Goal: Task Accomplishment & Management: Complete application form

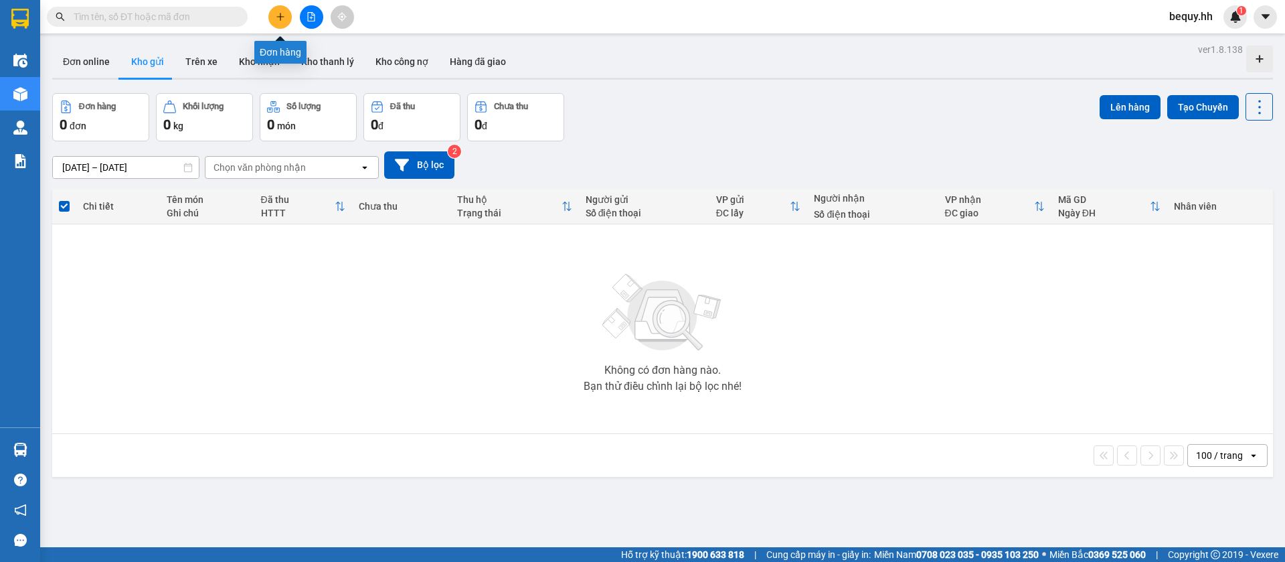
click at [280, 19] on icon "plus" at bounding box center [280, 16] width 1 height 7
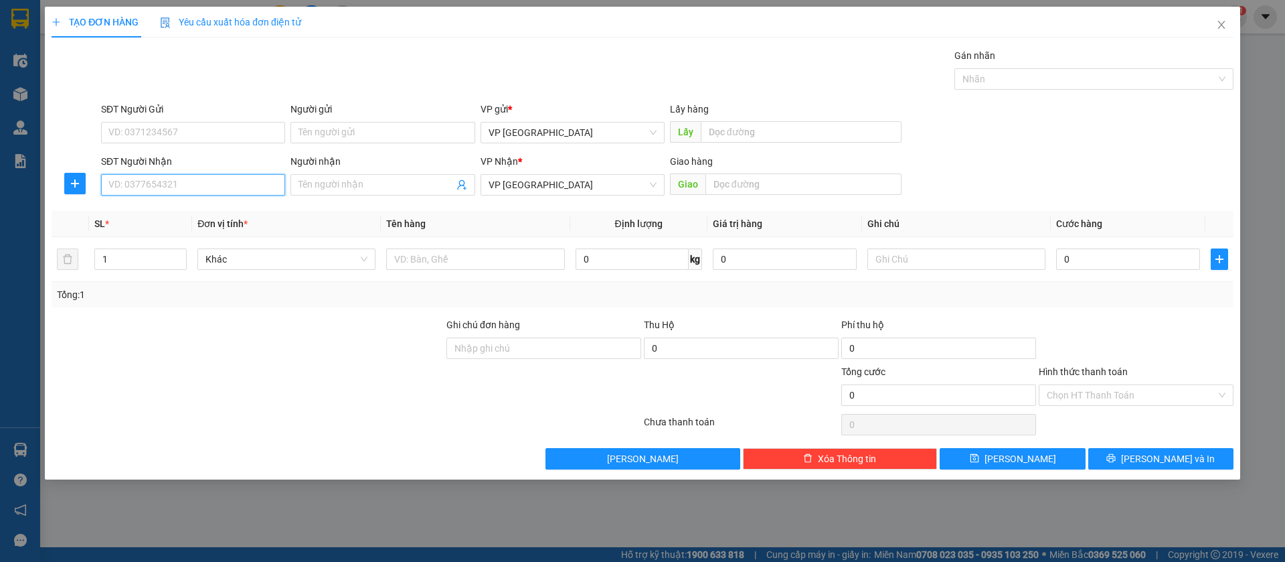
click at [247, 189] on input "SĐT Người Nhận" at bounding box center [193, 184] width 184 height 21
click at [221, 186] on input "SĐT Người Nhận" at bounding box center [193, 184] width 184 height 21
type input "0937379206"
click at [228, 214] on div "0937379206 - NK Xanh" at bounding box center [193, 211] width 168 height 15
type input "NK Xanh"
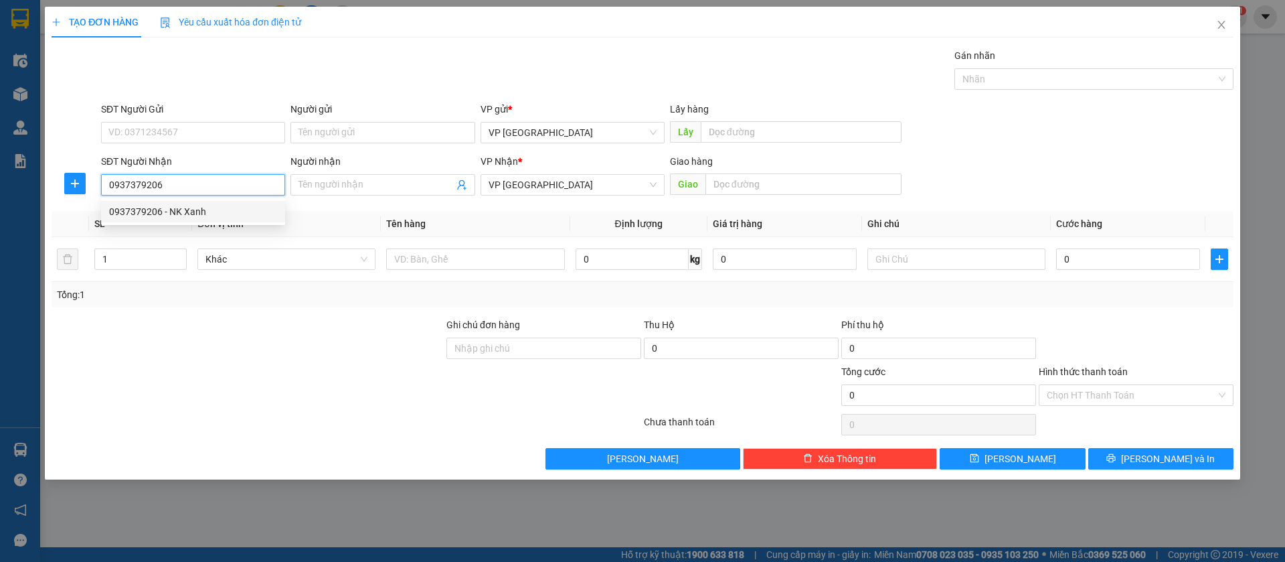
type input "Bình Long"
type input "30.000"
type input "0937379206"
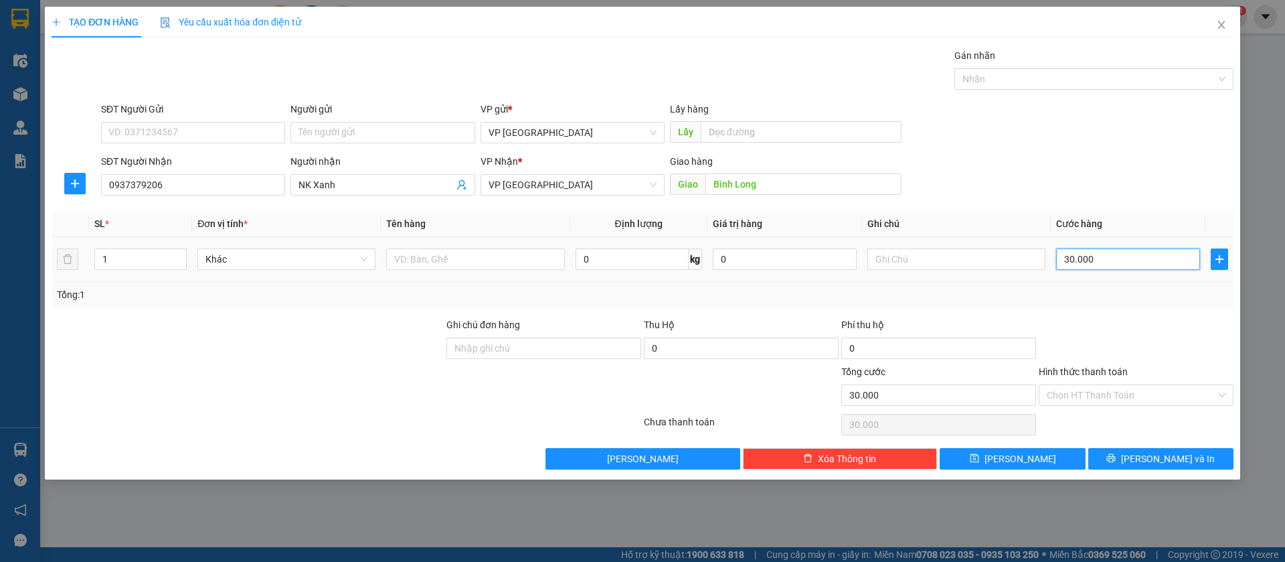
click at [1156, 256] on input "30.000" at bounding box center [1128, 258] width 144 height 21
type input "4"
type input "40"
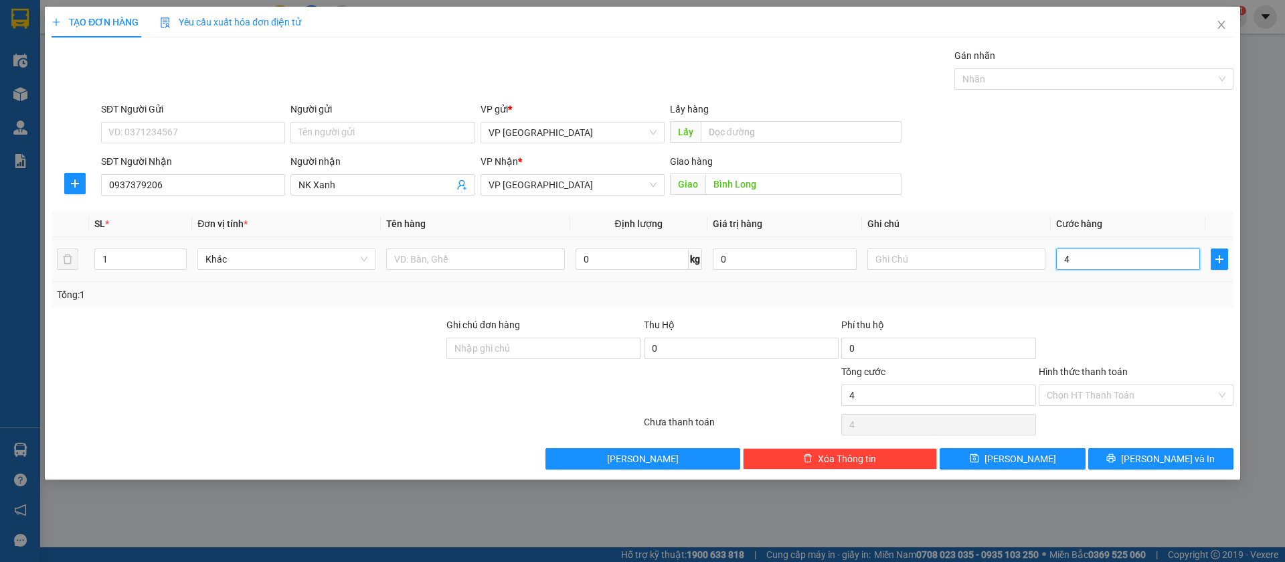
type input "40"
type input "400"
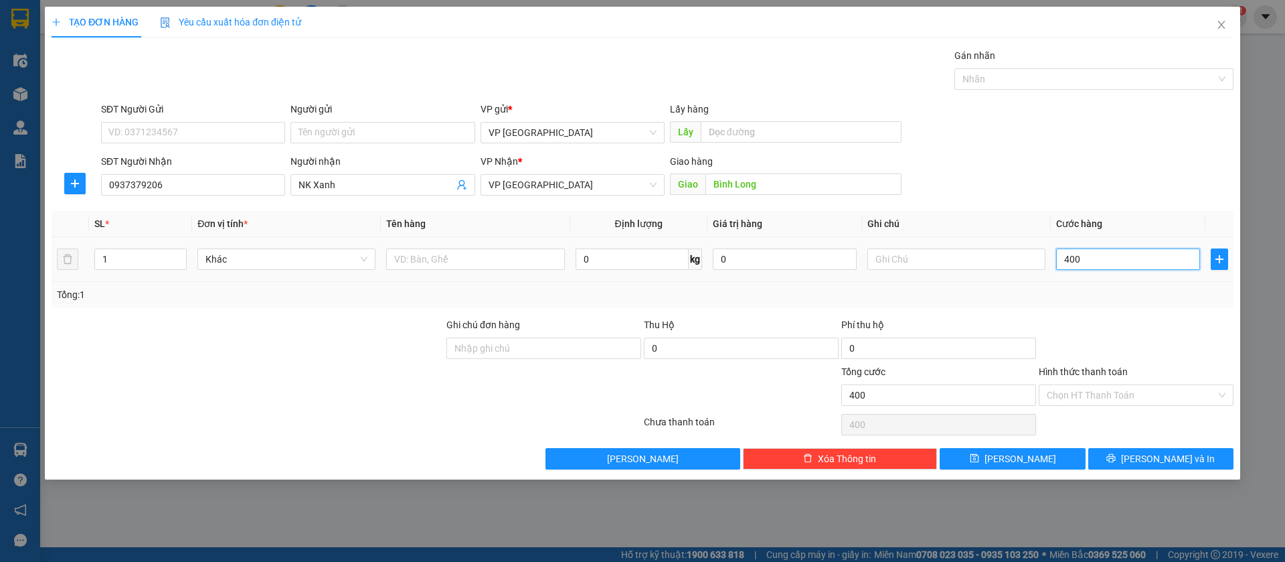
type input "4.000"
type input "40.000"
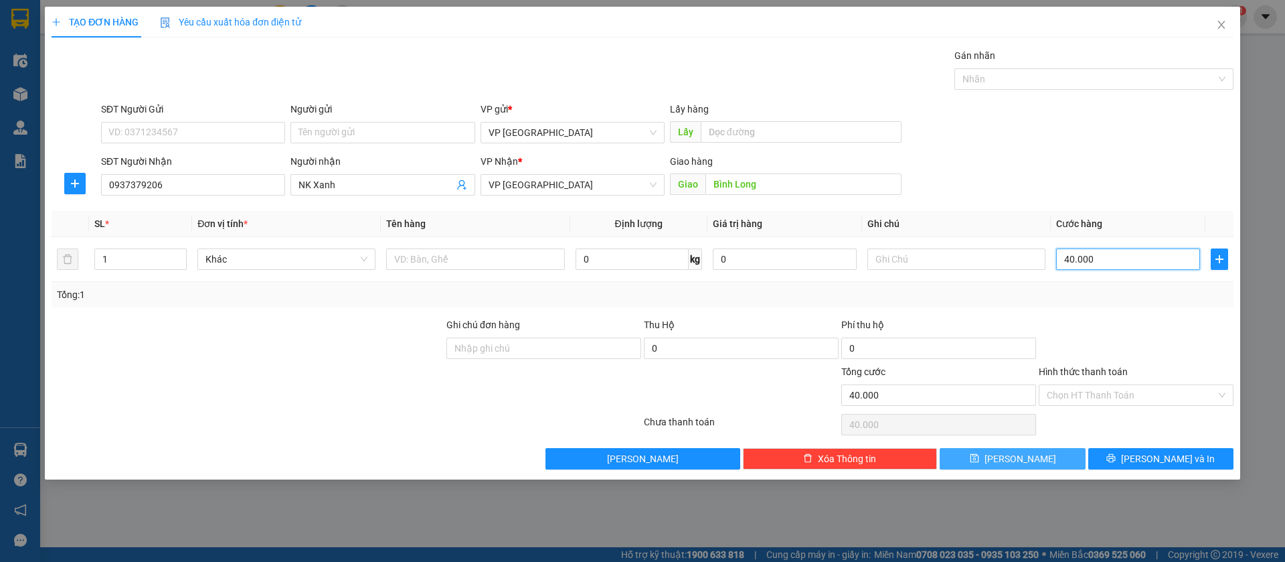
type input "40.000"
click at [1045, 450] on button "[PERSON_NAME]" at bounding box center [1012, 458] width 145 height 21
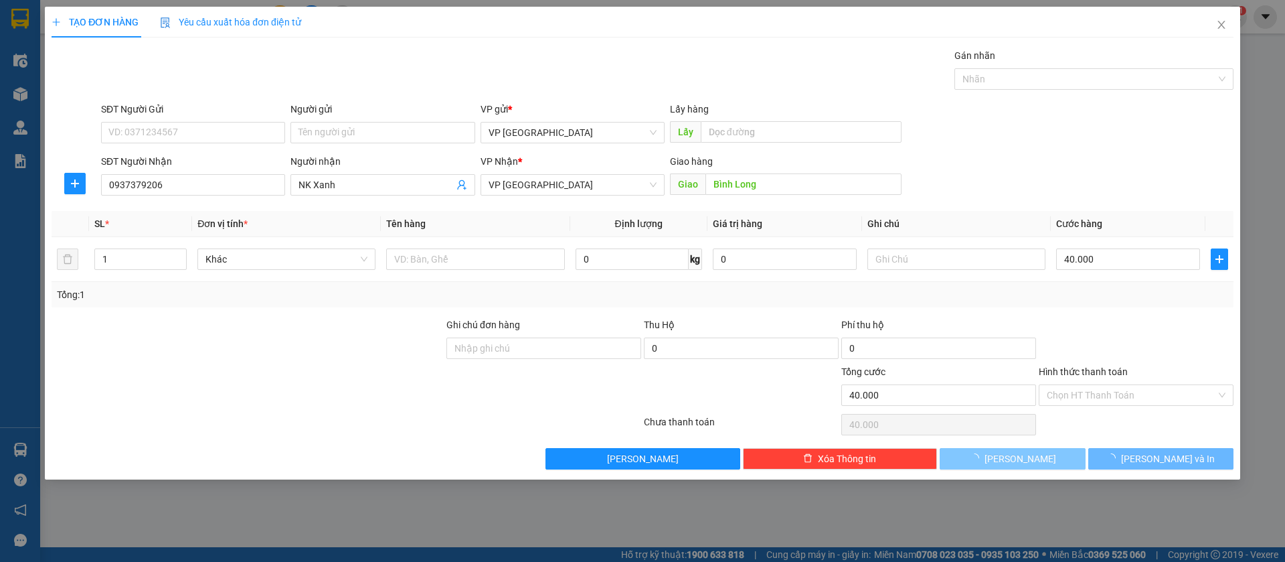
type input "0"
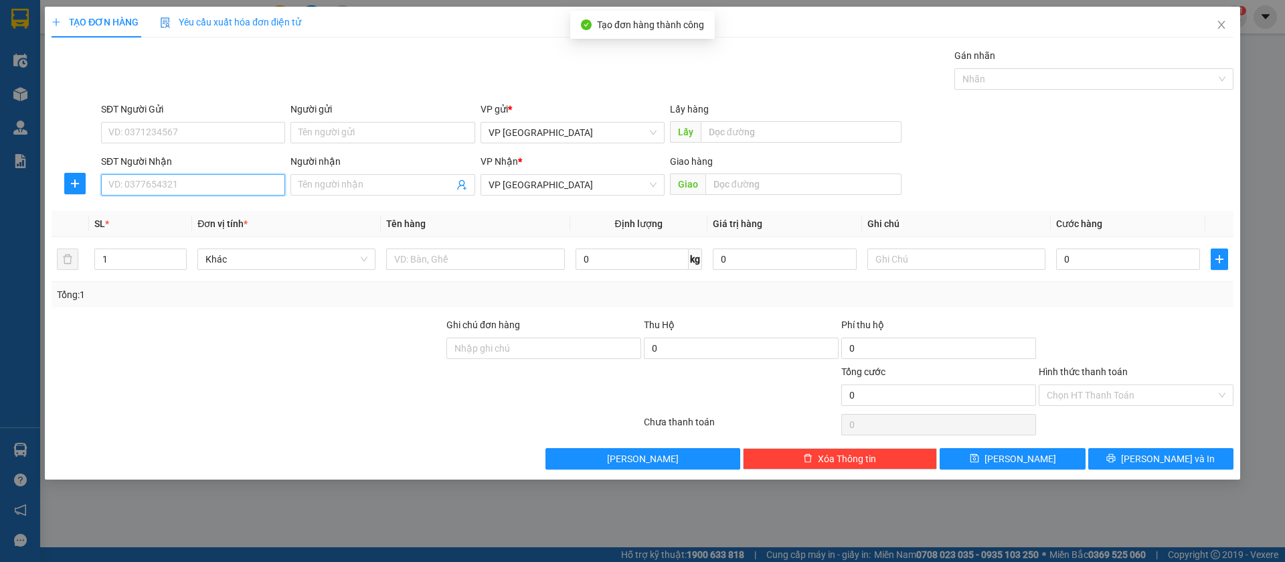
click at [177, 180] on input "SĐT Người Nhận" at bounding box center [193, 184] width 184 height 21
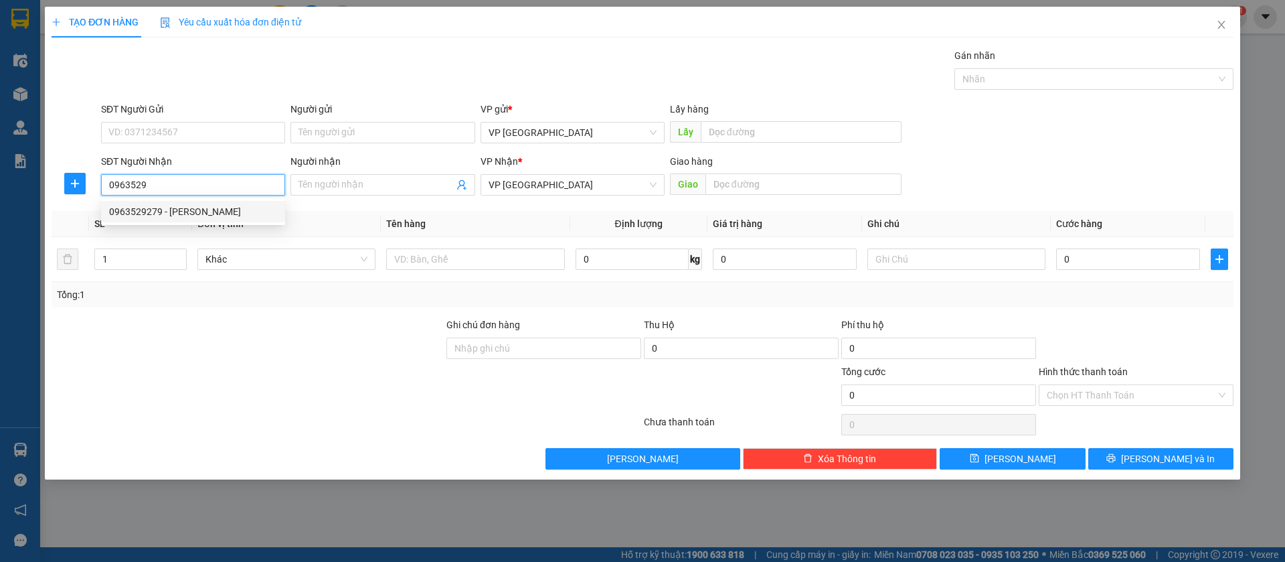
click at [189, 209] on div "0963529279 - [PERSON_NAME]" at bounding box center [193, 211] width 168 height 15
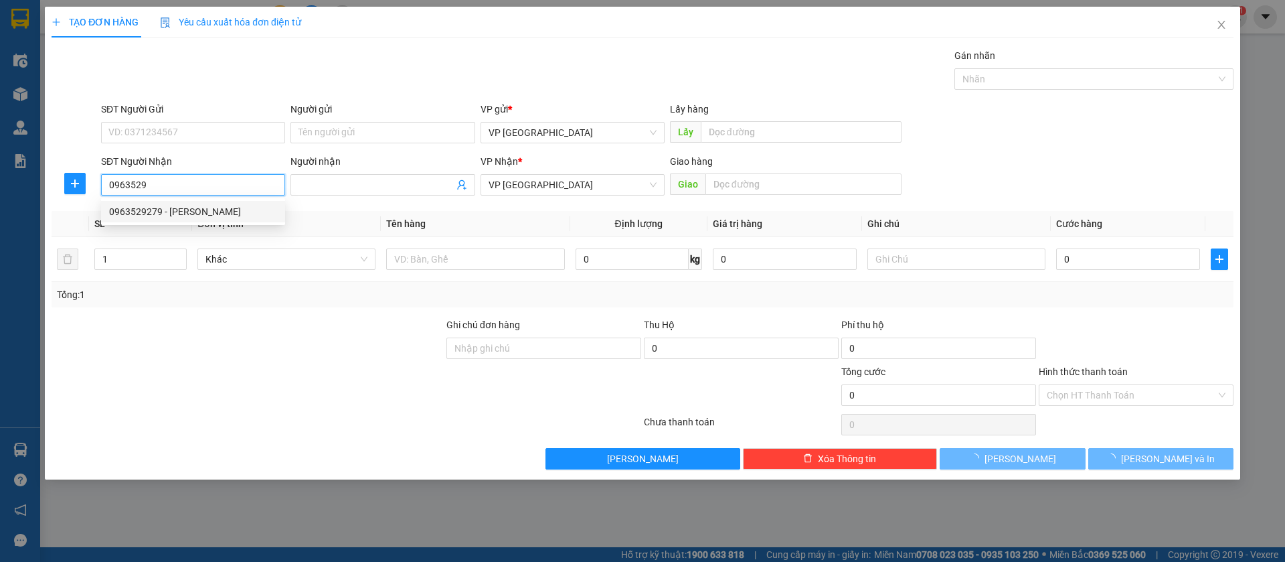
type input "0963529279"
type input "[PERSON_NAME]"
type input "Chơn Thành"
type input "50.000"
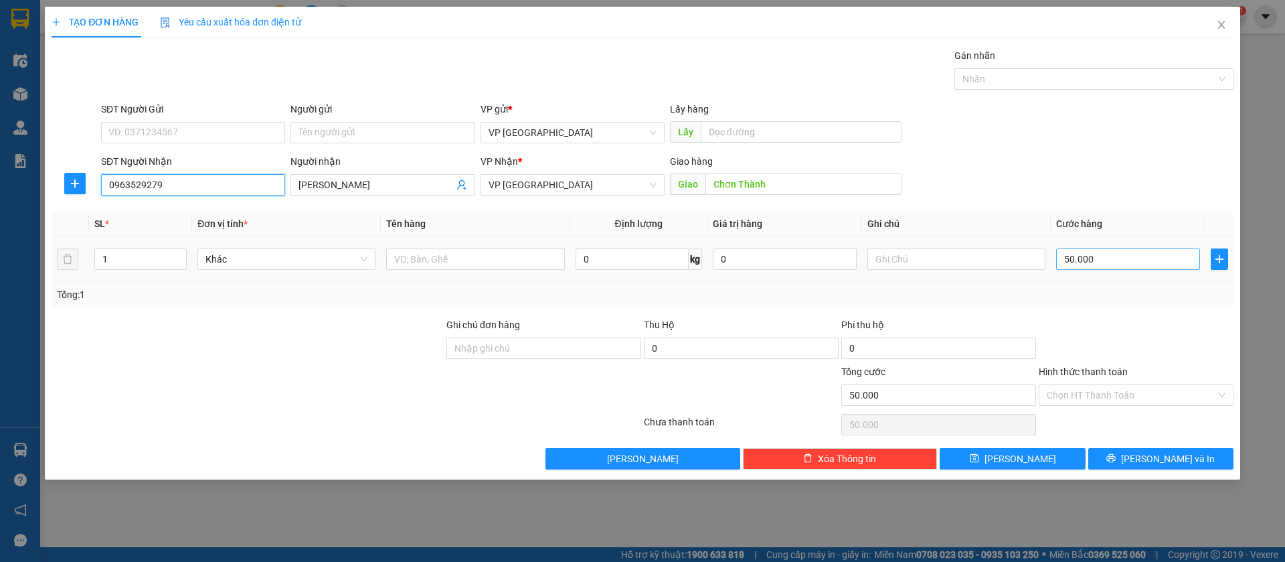
type input "0963529279"
click at [1140, 254] on input "50.000" at bounding box center [1128, 258] width 144 height 21
type input "3"
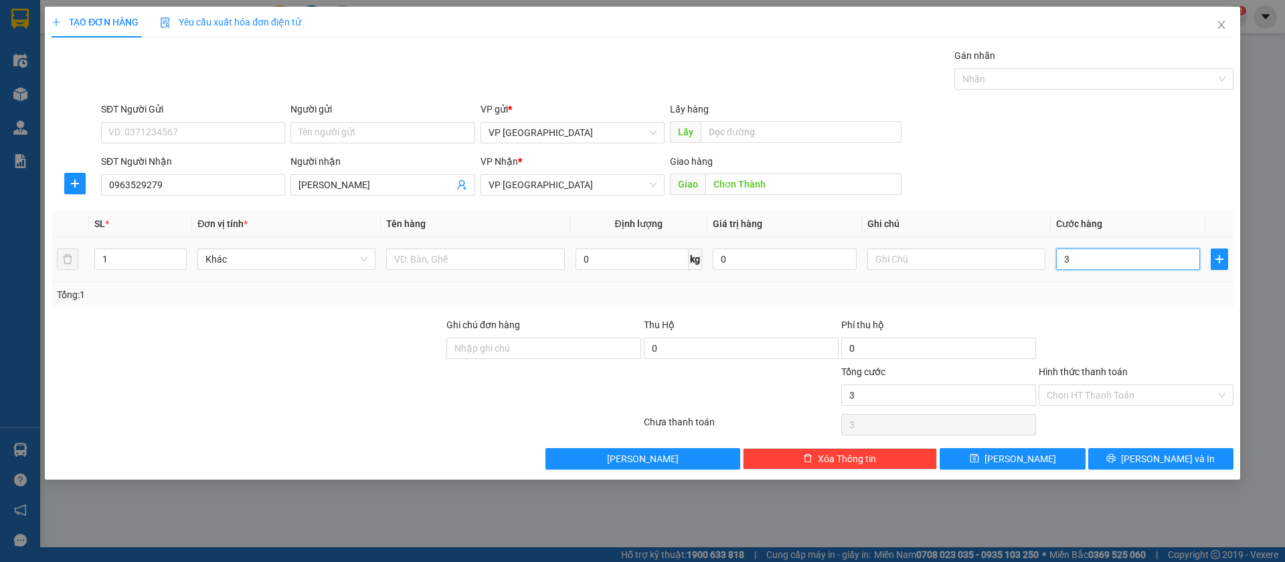
type input "30"
type input "300"
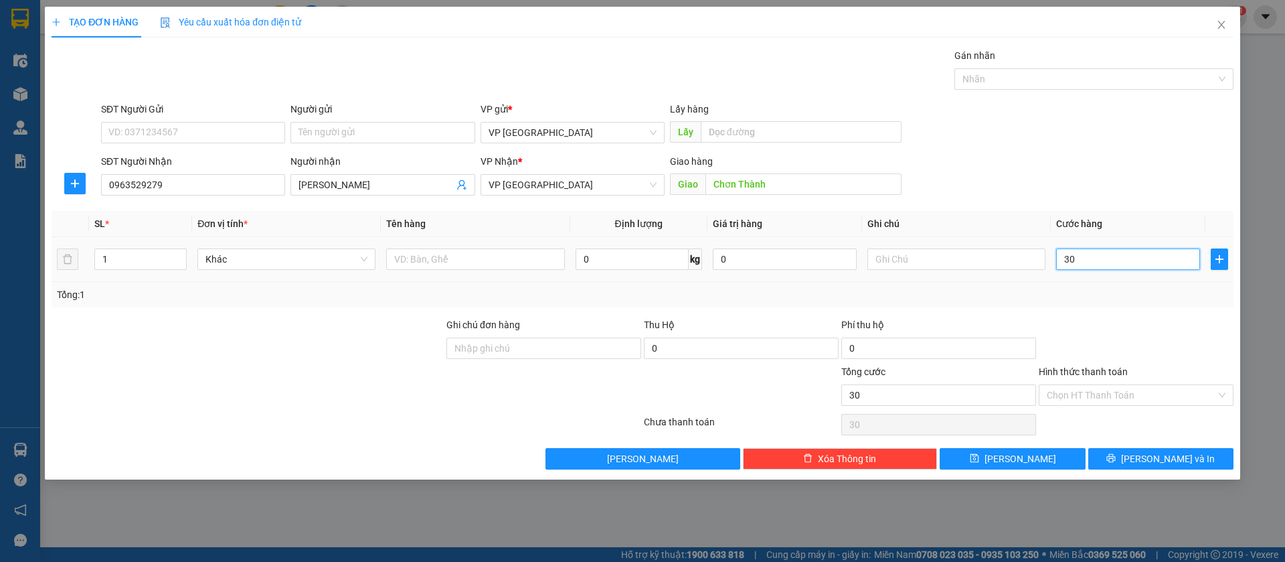
type input "300"
type input "3.000"
type input "30.000"
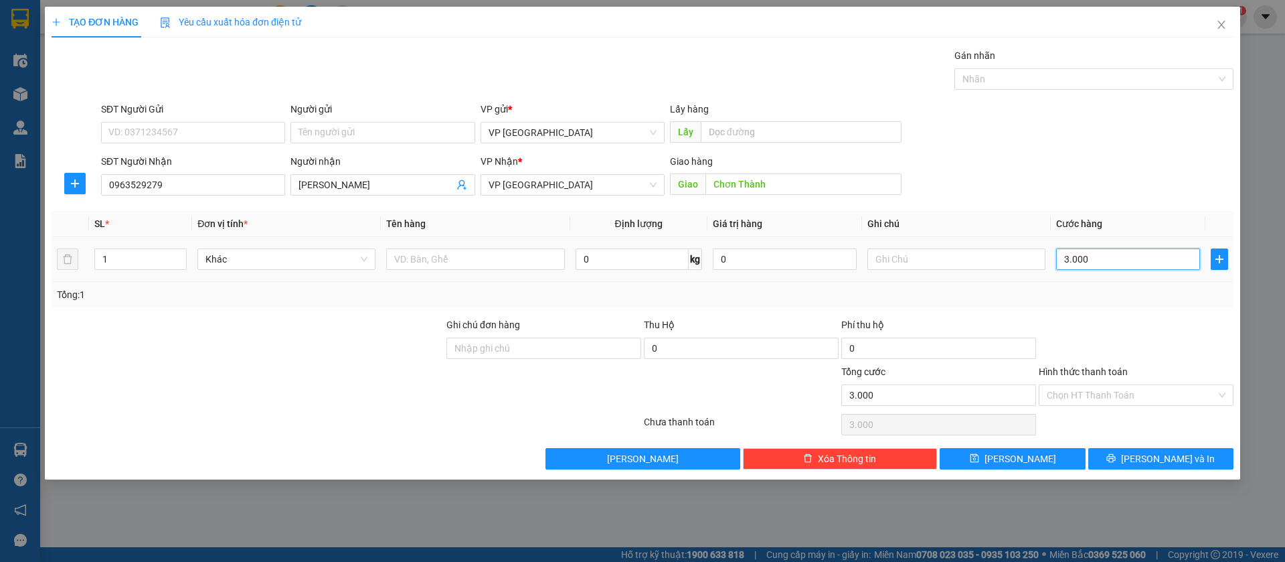
type input "30.000"
click at [1050, 460] on button "[PERSON_NAME]" at bounding box center [1012, 458] width 145 height 21
type input "0"
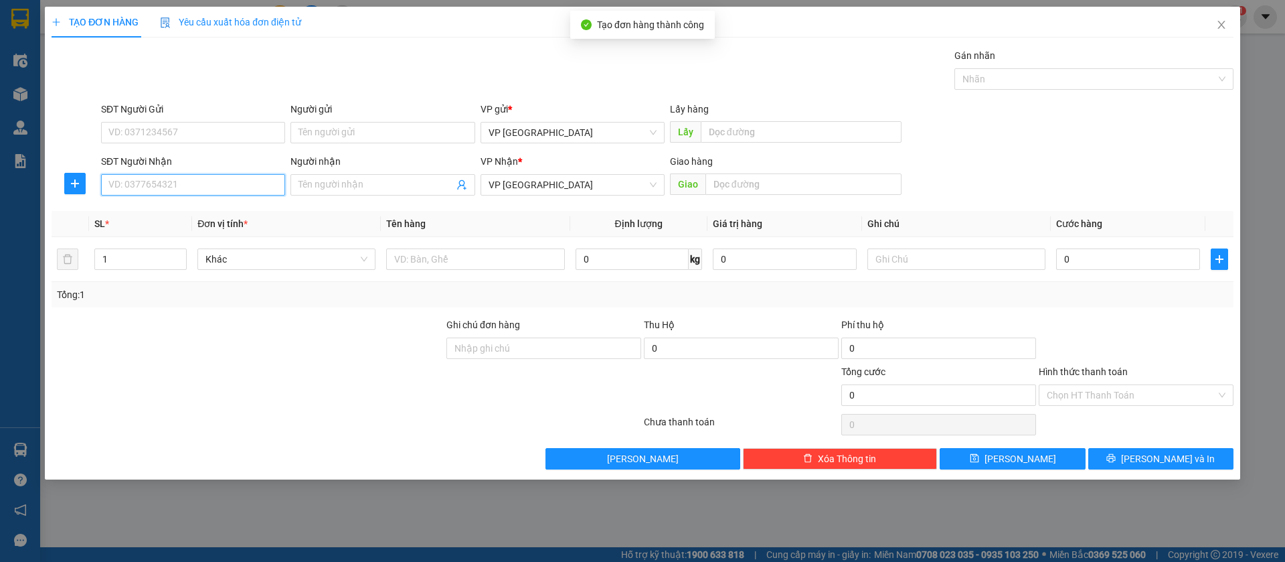
click at [238, 177] on input "SĐT Người Nhận" at bounding box center [193, 184] width 184 height 21
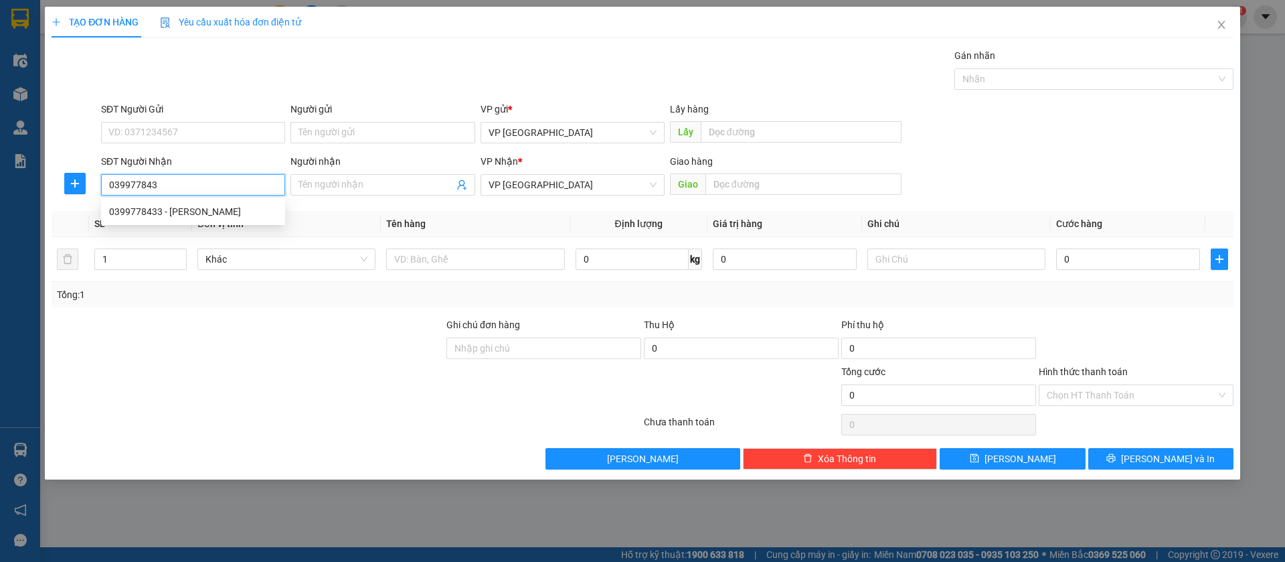
type input "0399778433"
click at [233, 209] on div "0399778433 - [PERSON_NAME]" at bounding box center [193, 211] width 168 height 15
type input "[PERSON_NAME]"
type input "đức tiên tan khai"
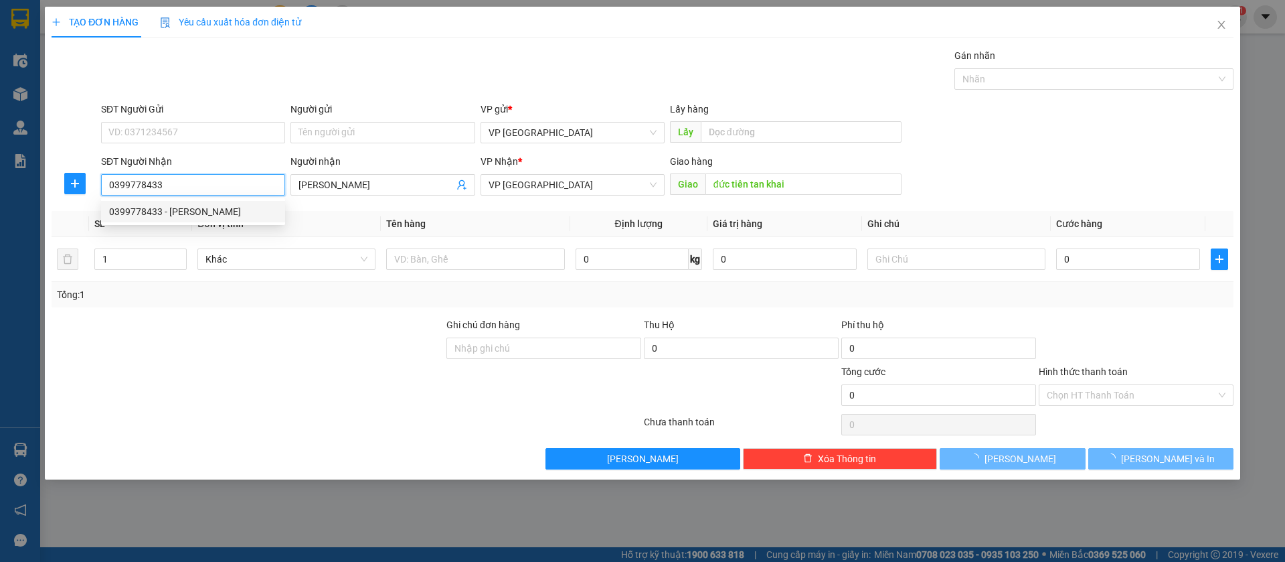
type input "30.000"
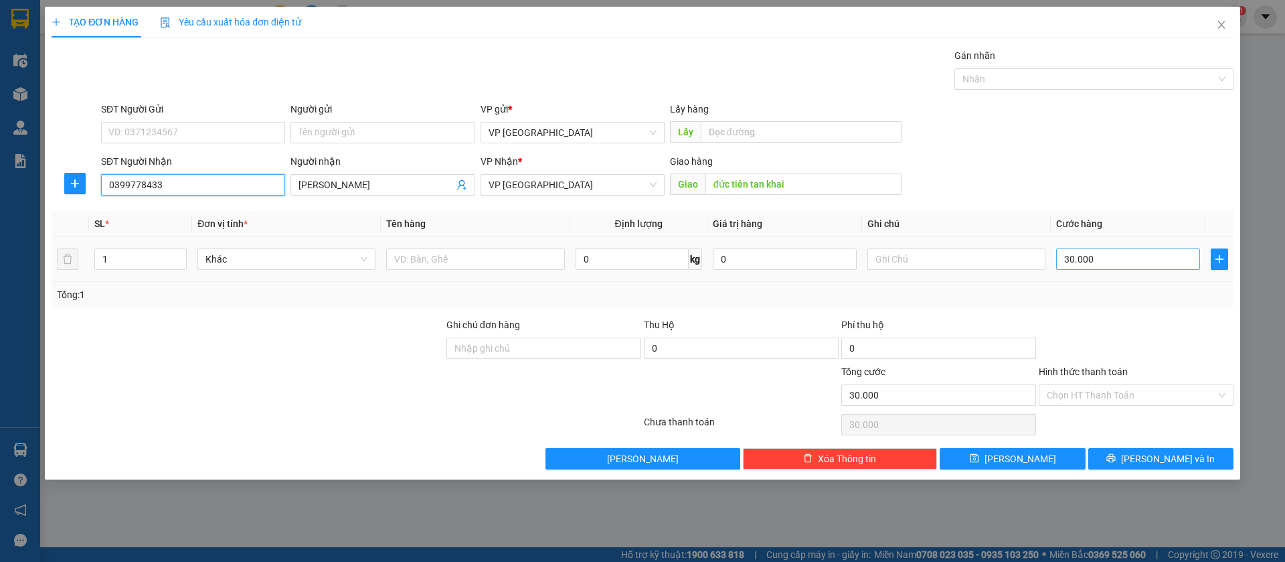
type input "0399778433"
click at [1125, 254] on input "30.000" at bounding box center [1128, 258] width 144 height 21
type input "5"
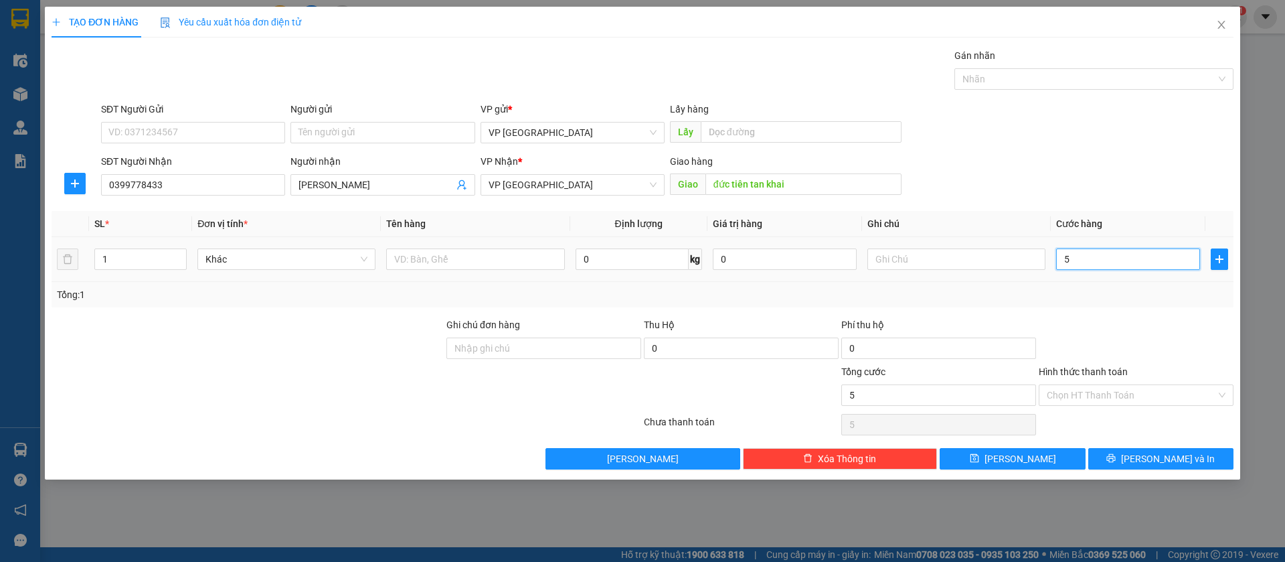
type input "50"
type input "500"
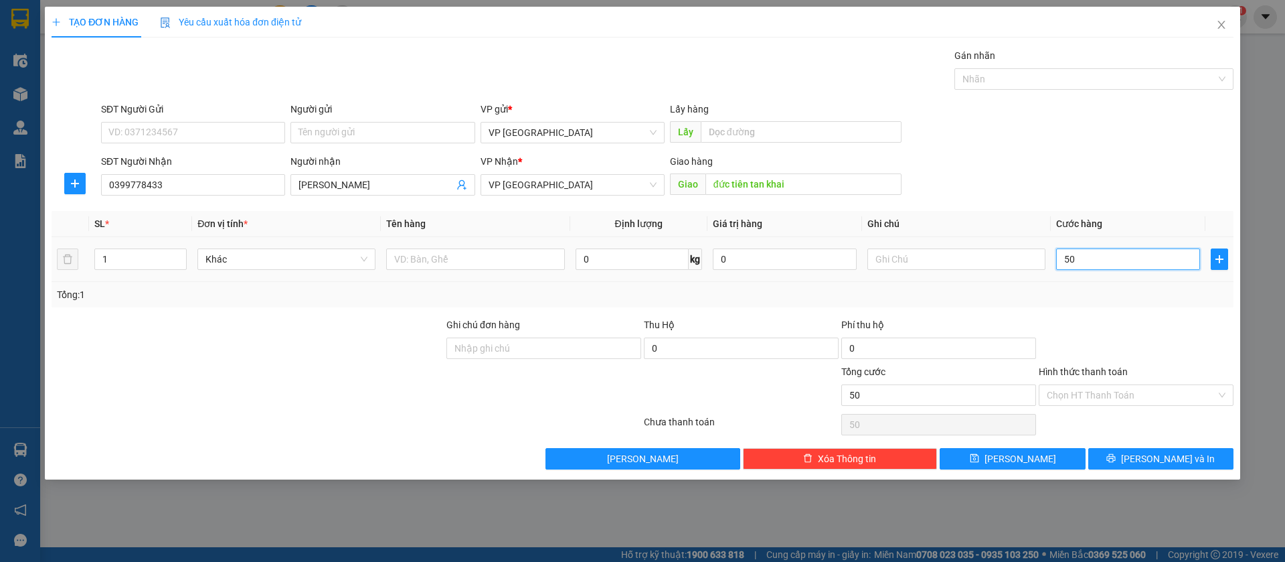
type input "500"
type input "5.000"
type input "50.000"
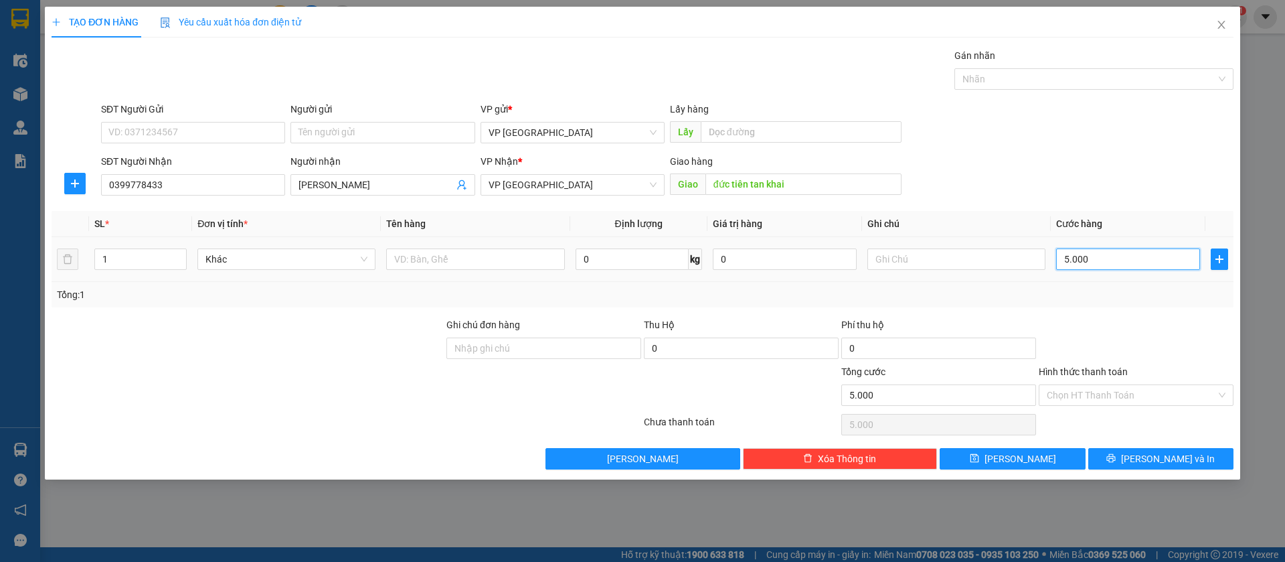
type input "50.000"
click at [1023, 455] on span "[PERSON_NAME]" at bounding box center [1021, 458] width 72 height 15
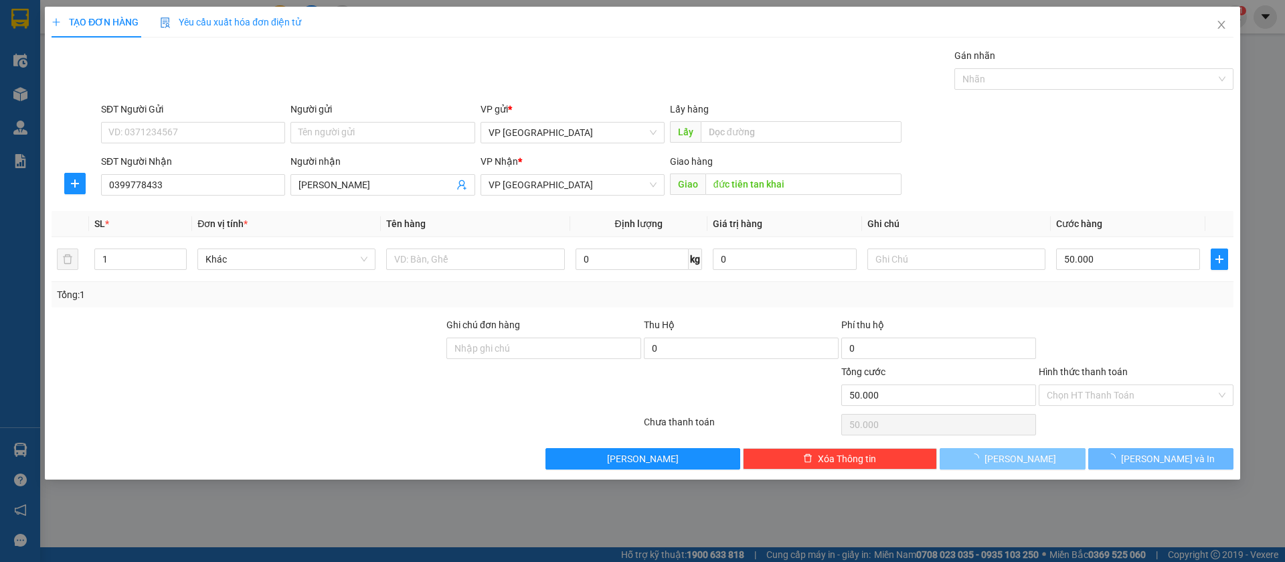
type input "0"
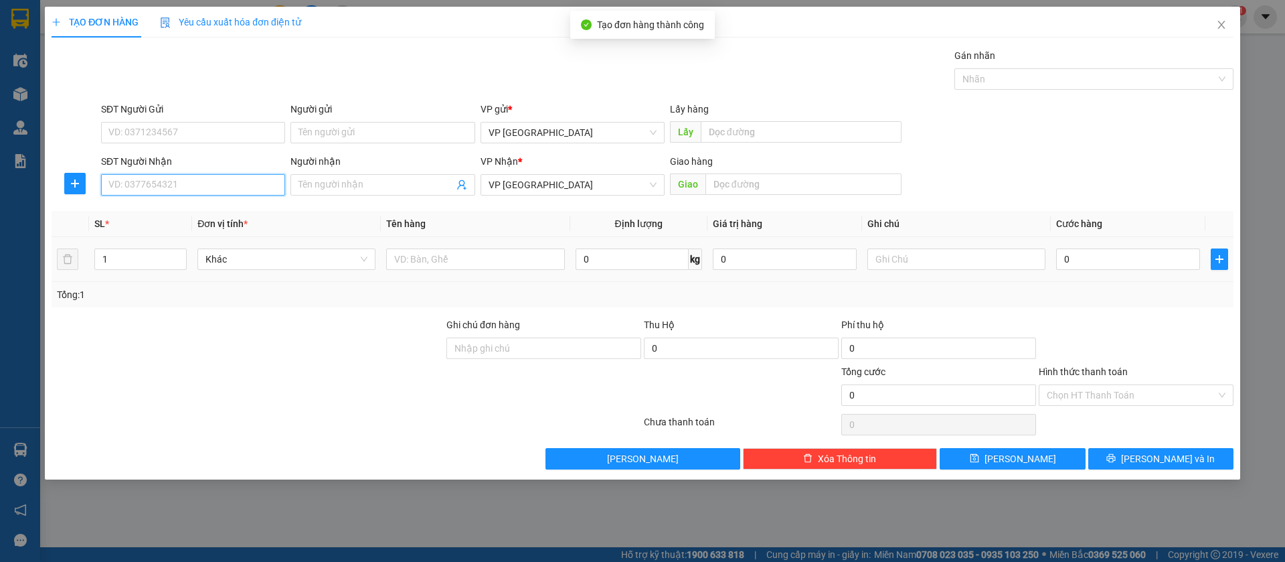
click at [188, 183] on input "SĐT Người Nhận" at bounding box center [193, 184] width 184 height 21
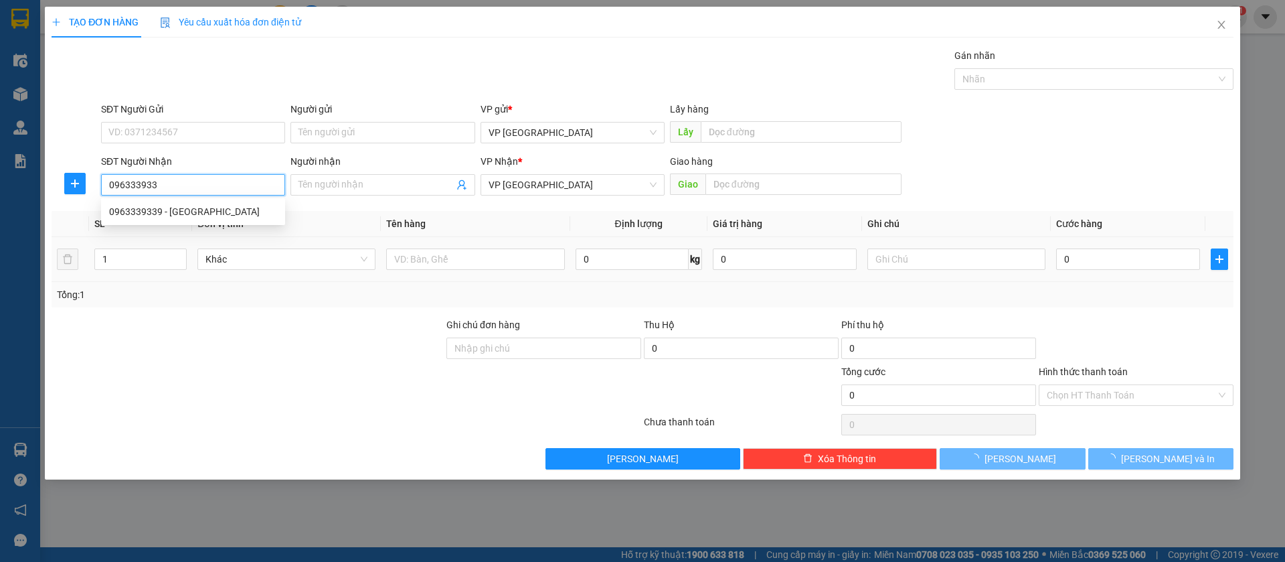
type input "0963339339"
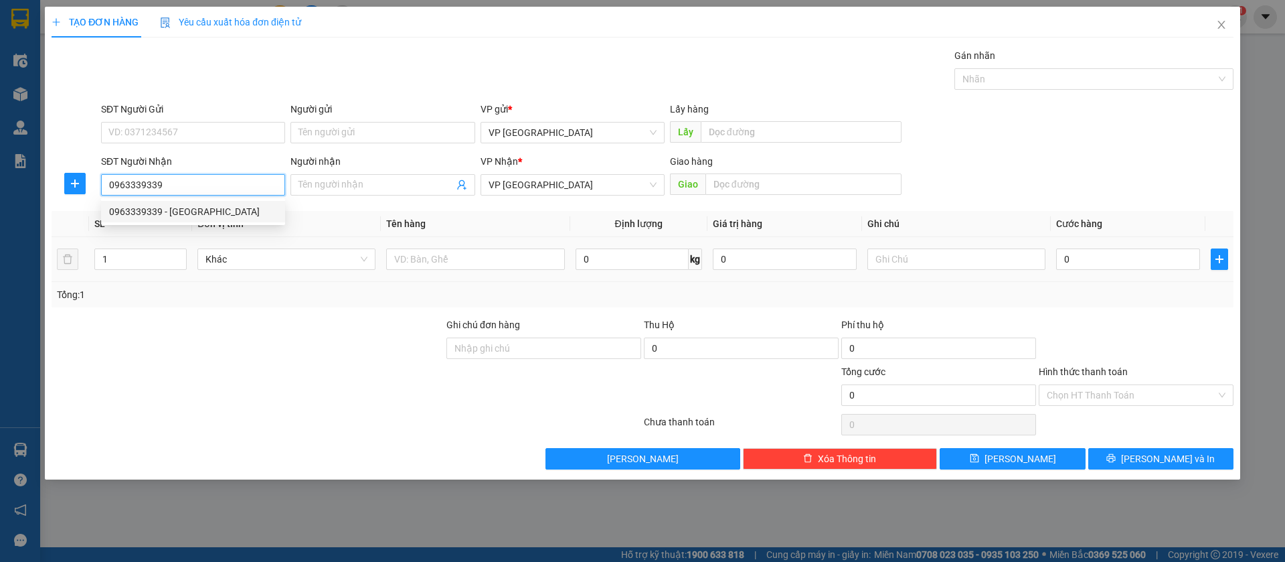
click at [203, 204] on div "0963339339 - [GEOGRAPHIC_DATA]" at bounding box center [193, 211] width 168 height 15
type input "[PERSON_NAME]"
type input "Nhật Anh ch thành"
type input "30.000"
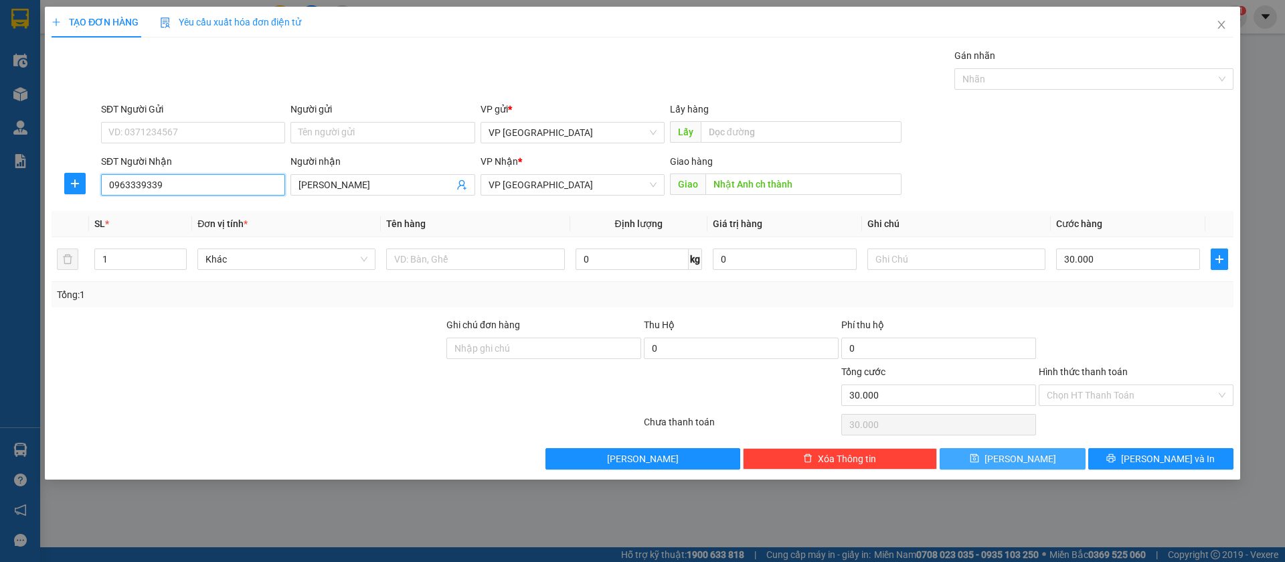
type input "0963339339"
click at [1070, 452] on button "[PERSON_NAME]" at bounding box center [1012, 458] width 145 height 21
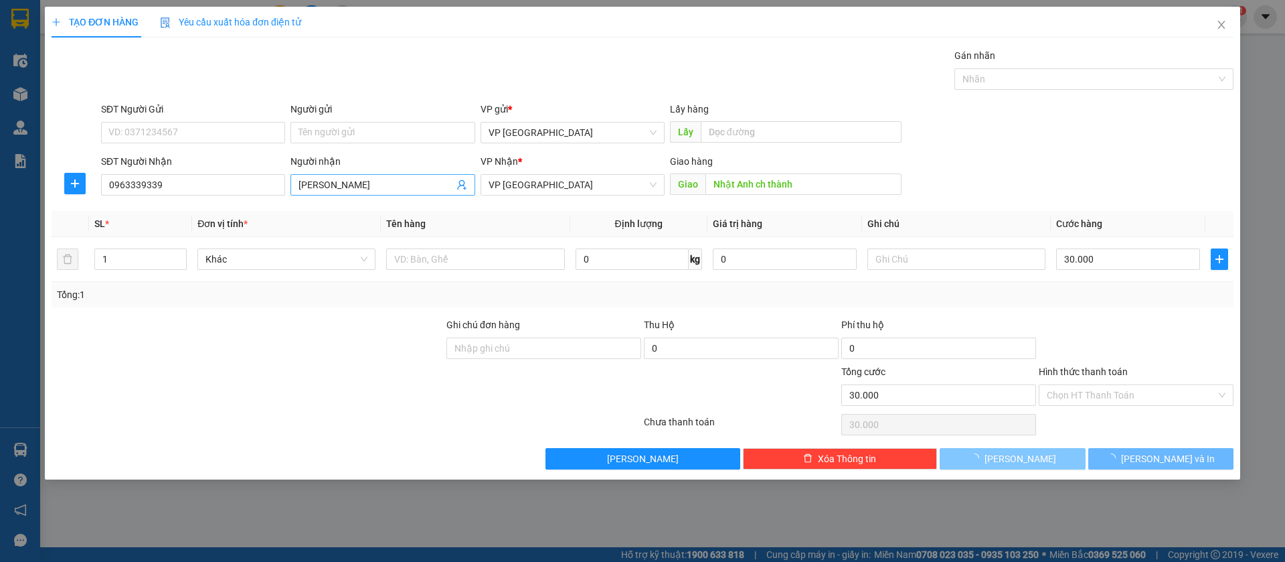
type input "0"
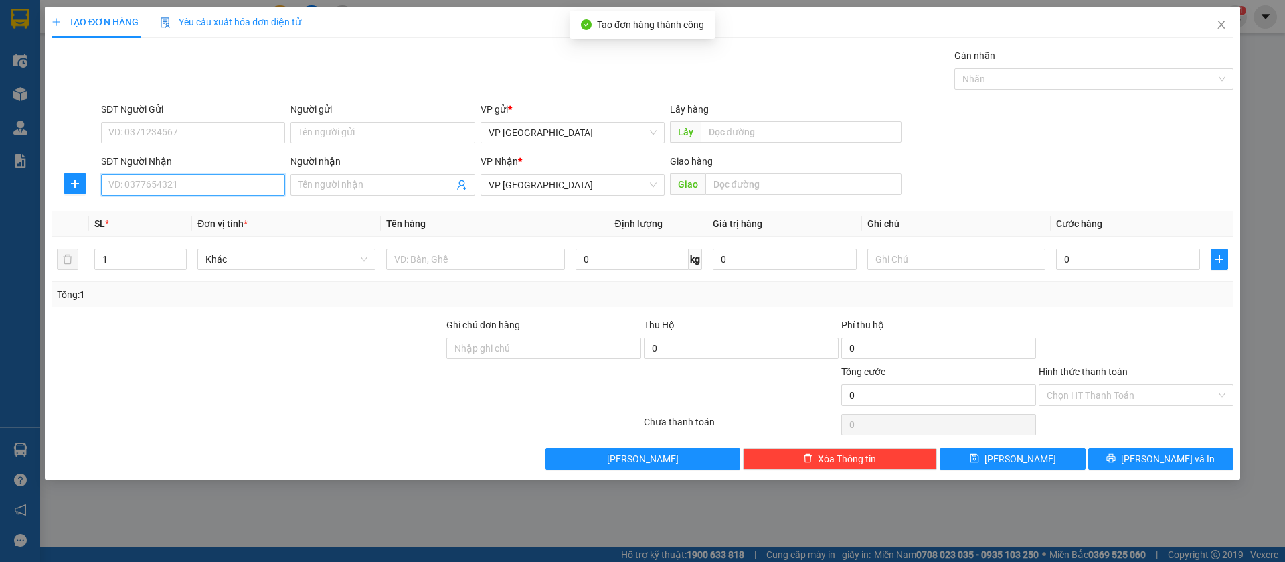
click at [247, 177] on input "SĐT Người Nhận" at bounding box center [193, 184] width 184 height 21
type input "0986973544"
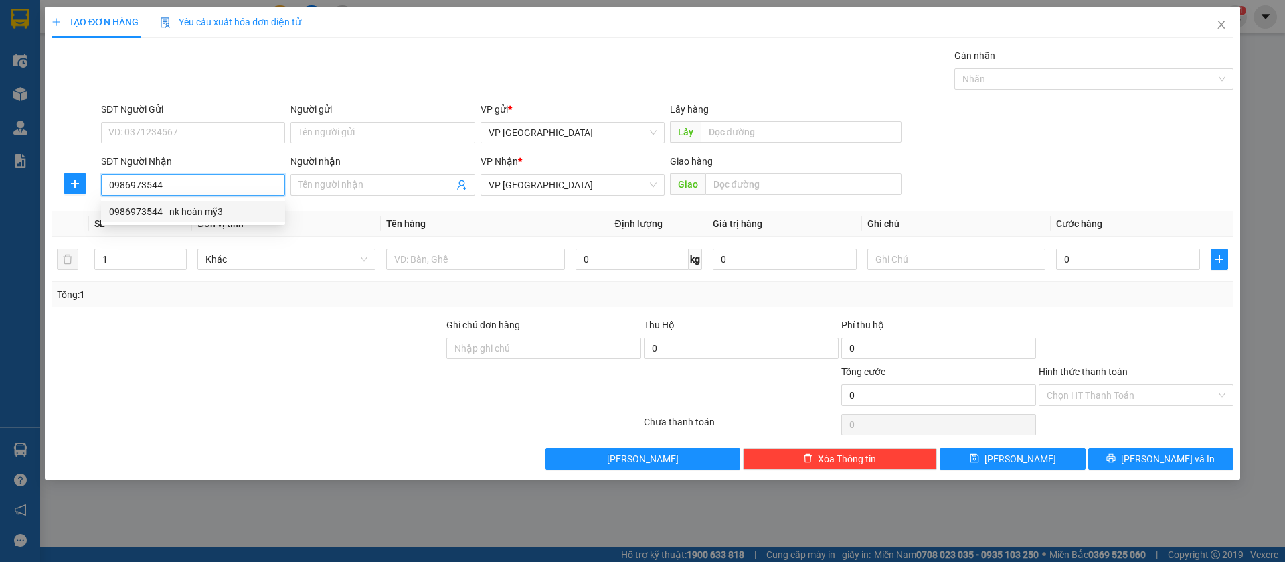
click at [207, 209] on div "0986973544 - nk hoàn mỹ3" at bounding box center [193, 211] width 168 height 15
type input "nk hoàn mỹ3"
type input "[PERSON_NAME]("
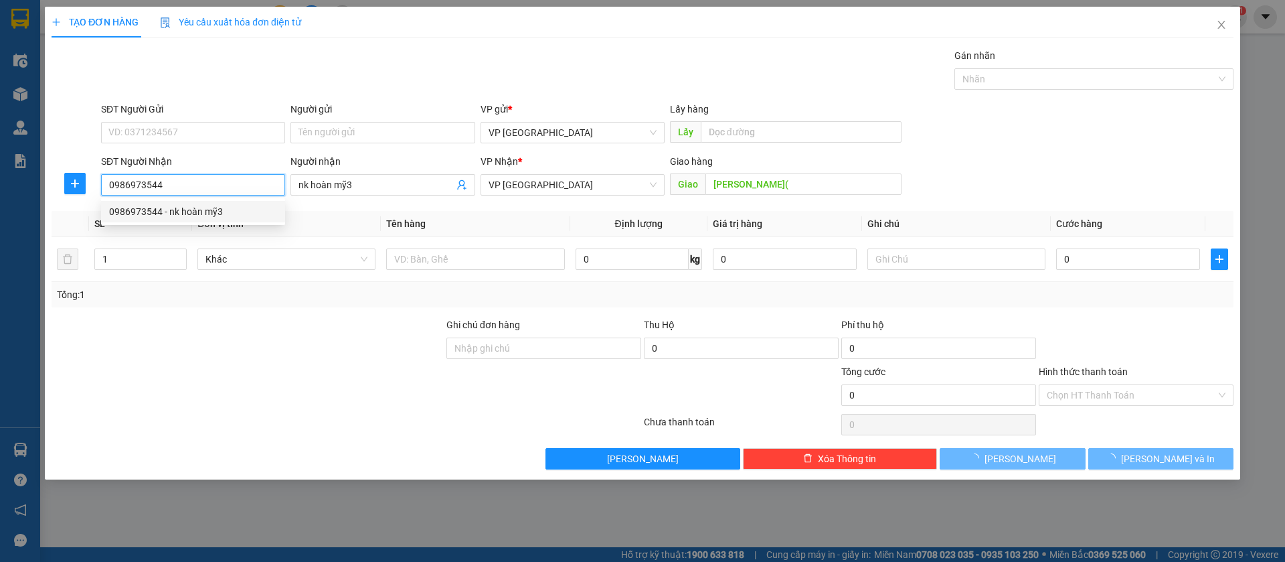
type input "30.000"
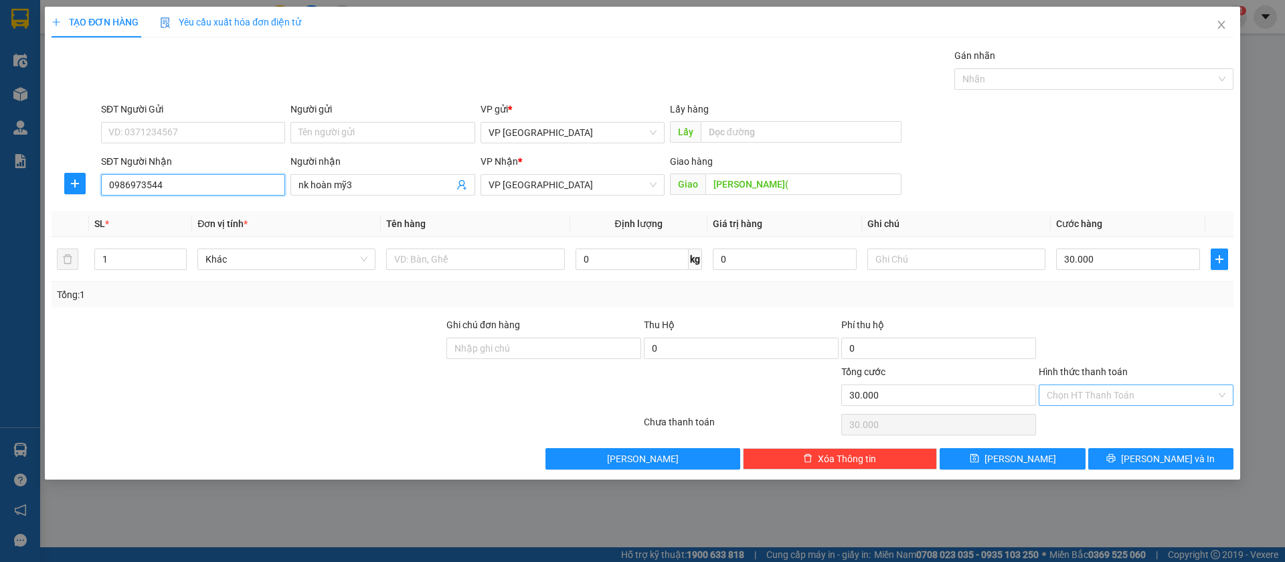
type input "0986973544"
click at [1191, 386] on input "Hình thức thanh toán" at bounding box center [1131, 395] width 169 height 20
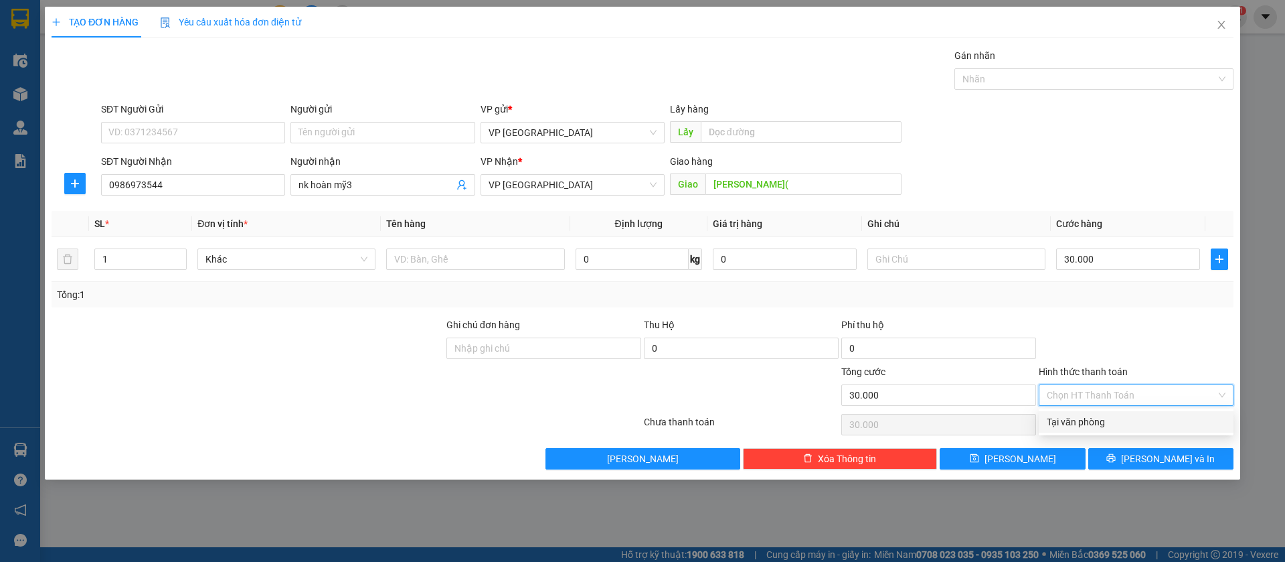
click at [1167, 415] on div "Tại văn phòng" at bounding box center [1136, 421] width 179 height 15
type input "0"
click at [1050, 459] on button "[PERSON_NAME]" at bounding box center [1012, 458] width 145 height 21
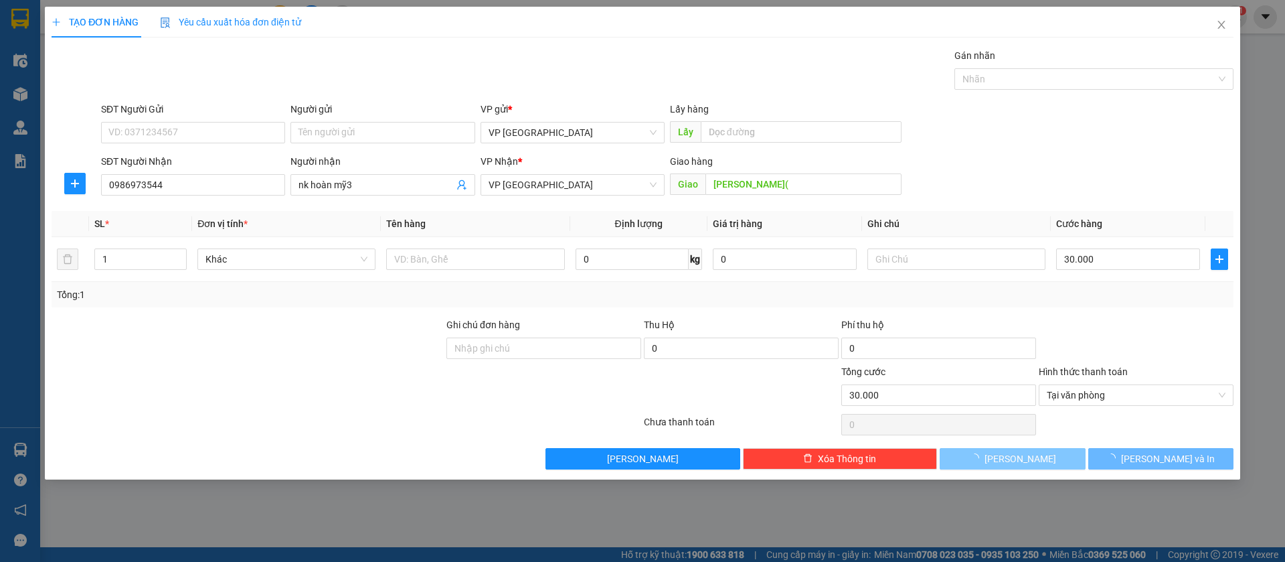
type input "0"
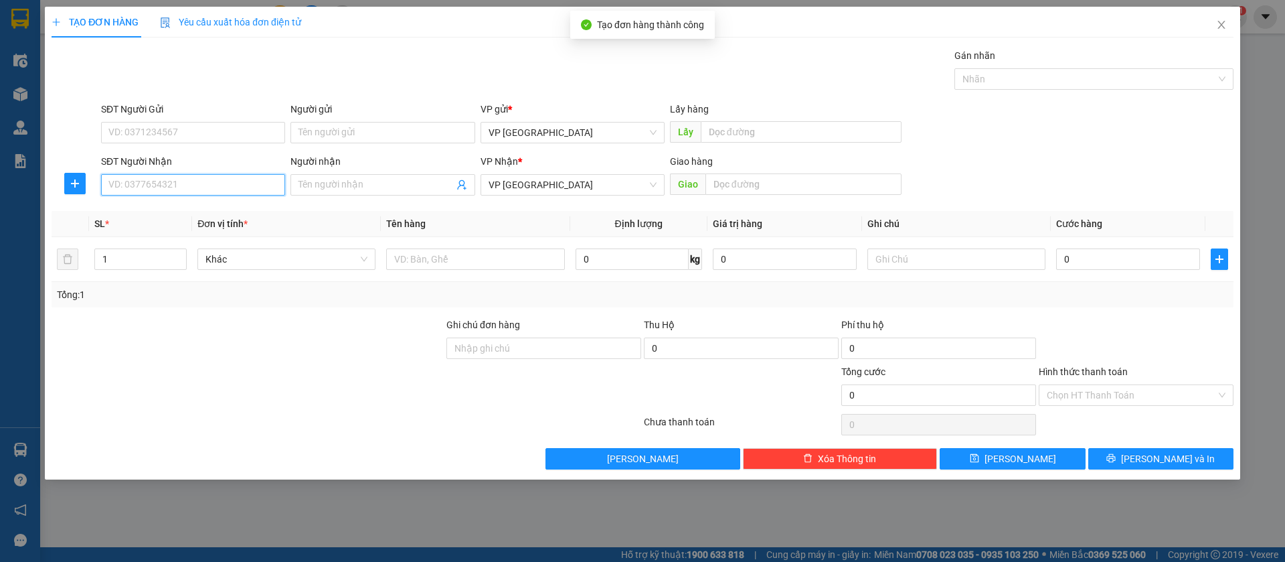
click at [218, 177] on input "SĐT Người Nhận" at bounding box center [193, 184] width 184 height 21
type input "0363899139"
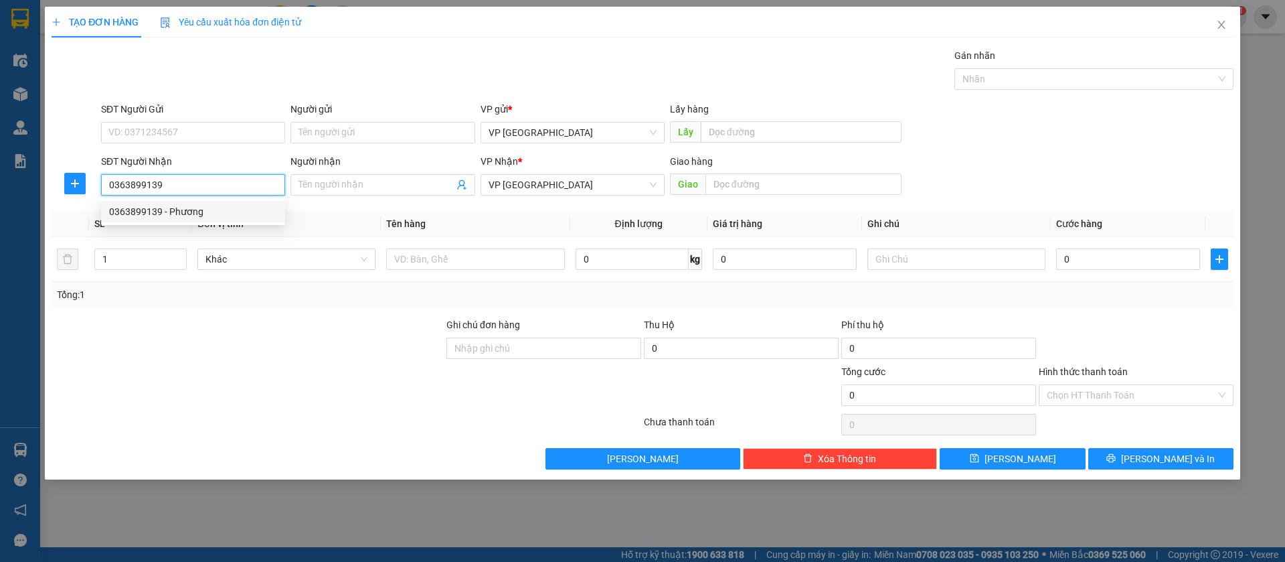
click at [227, 205] on div "0363899139 - Phương" at bounding box center [193, 211] width 168 height 15
type input "Phương"
type input "Bình Long"
type input "30.000"
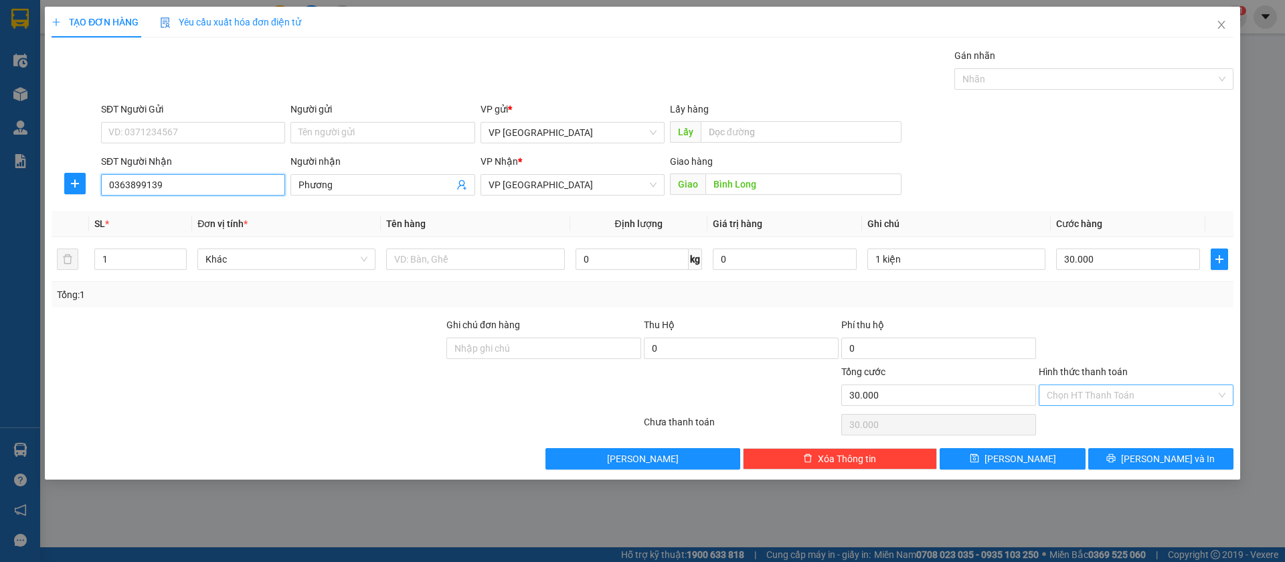
type input "0363899139"
click at [1115, 387] on input "Hình thức thanh toán" at bounding box center [1131, 395] width 169 height 20
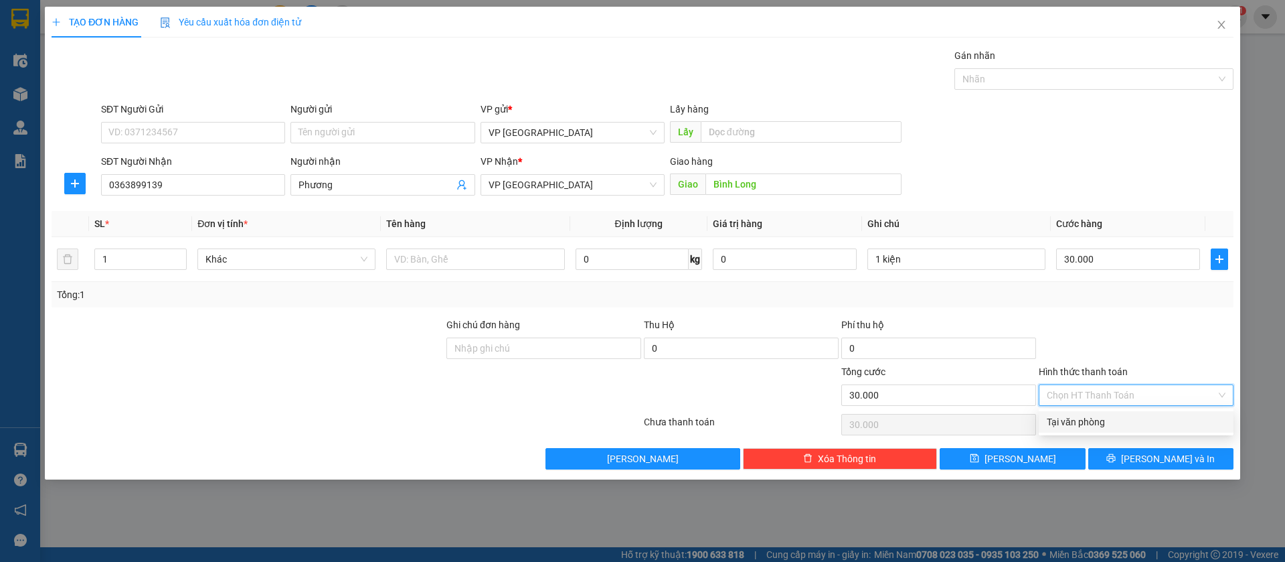
click at [1085, 414] on div "Tại văn phòng" at bounding box center [1136, 421] width 179 height 15
type input "0"
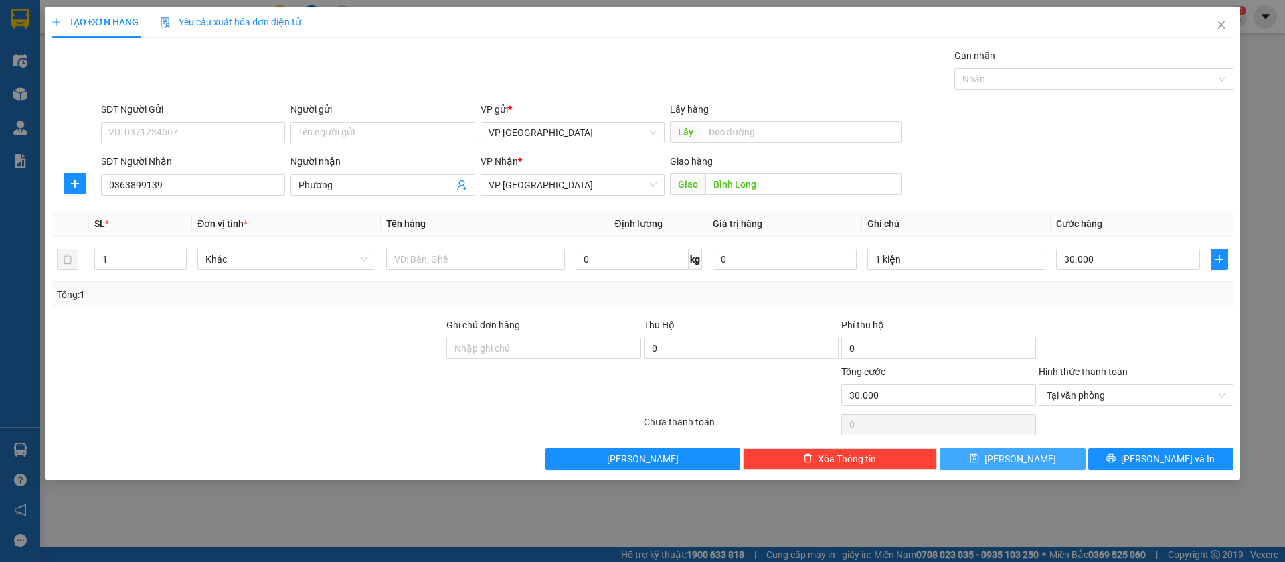
click at [1054, 454] on button "[PERSON_NAME]" at bounding box center [1012, 458] width 145 height 21
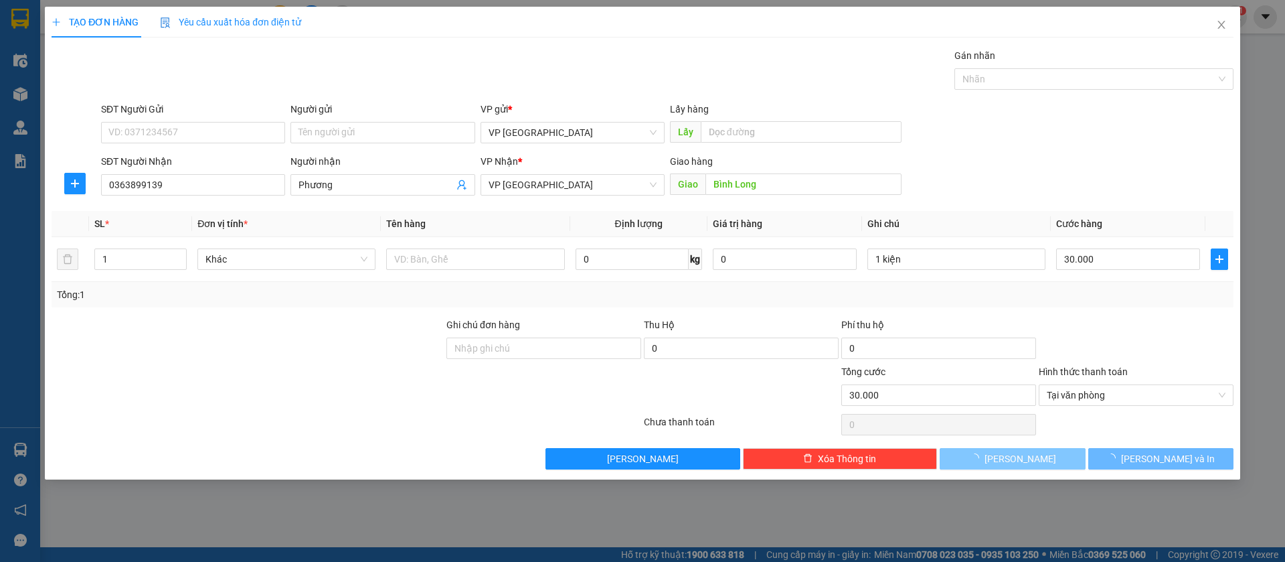
type input "0"
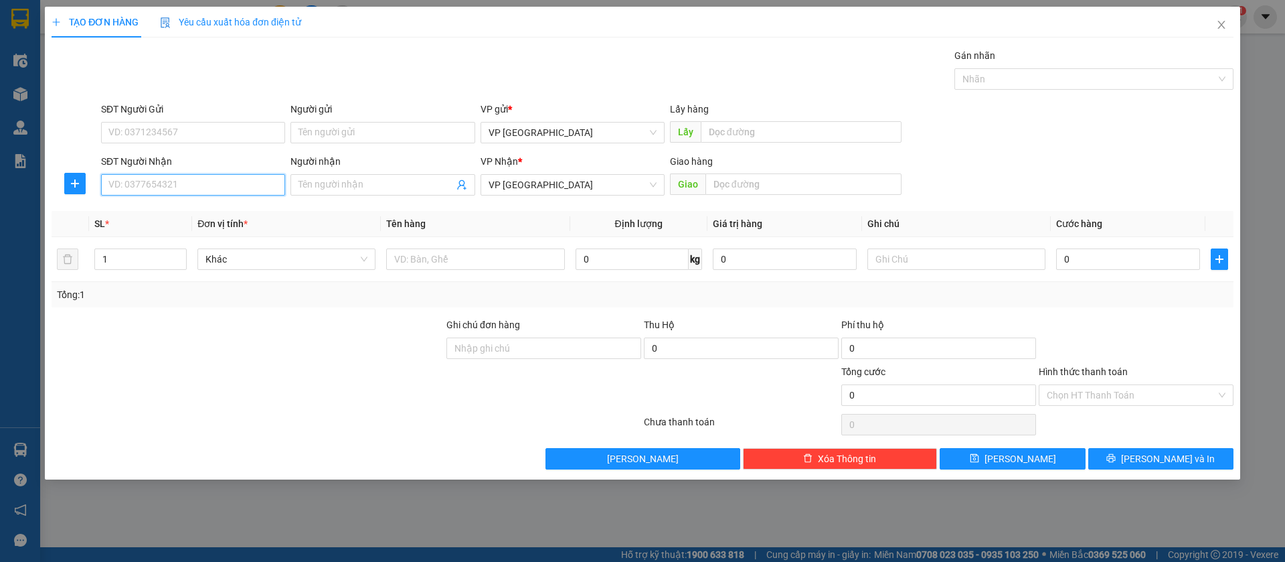
click at [232, 183] on input "SĐT Người Nhận" at bounding box center [193, 184] width 184 height 21
click at [230, 214] on div "0971212161 - ĐĂNG KHOA" at bounding box center [193, 211] width 168 height 15
type input "0971212161"
type input "ĐĂNG KHOA"
type input "ĐT ĐĂNG KHOA"
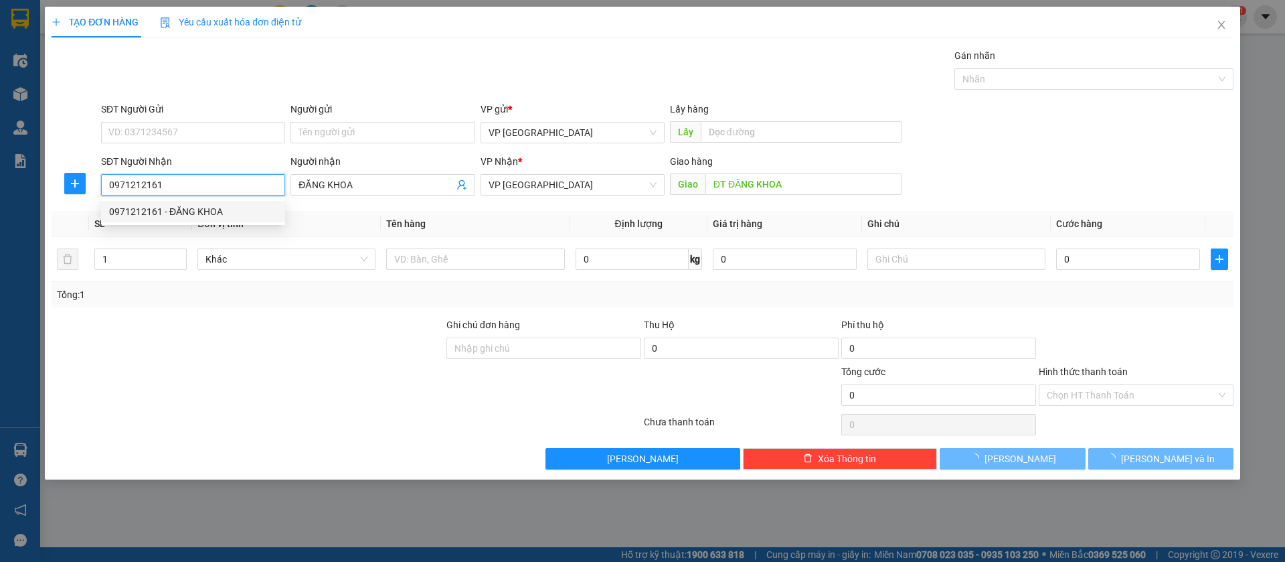
type input "50.000"
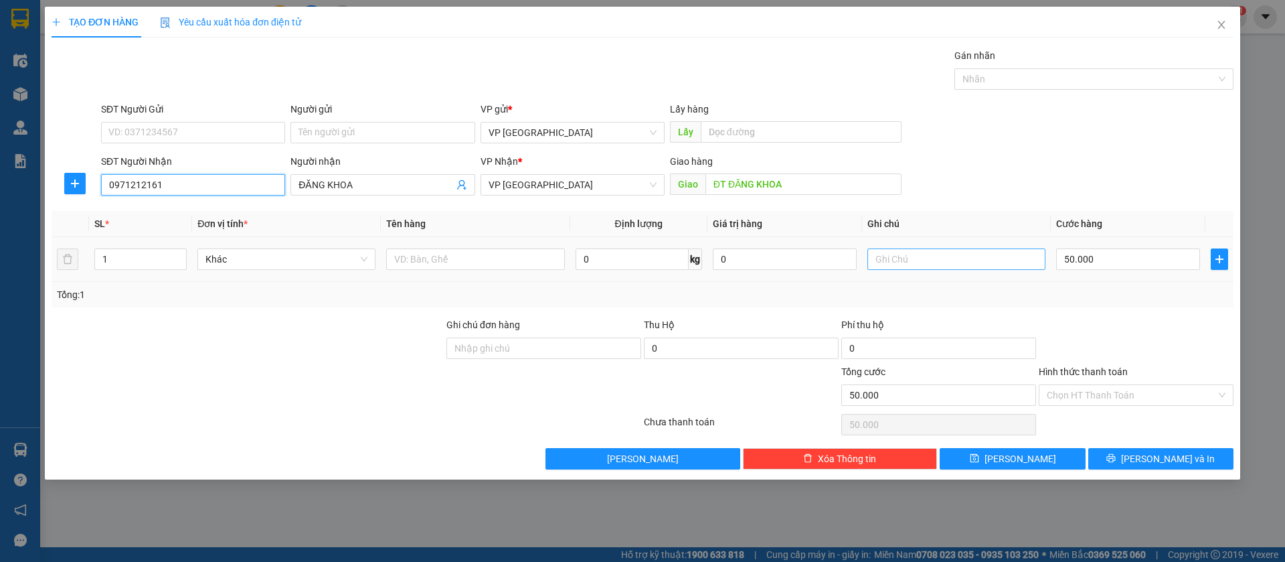
type input "0971212161"
click at [1019, 252] on input "text" at bounding box center [956, 258] width 178 height 21
type input "2k"
click at [1137, 258] on input "50.000" at bounding box center [1128, 258] width 144 height 21
type input "1"
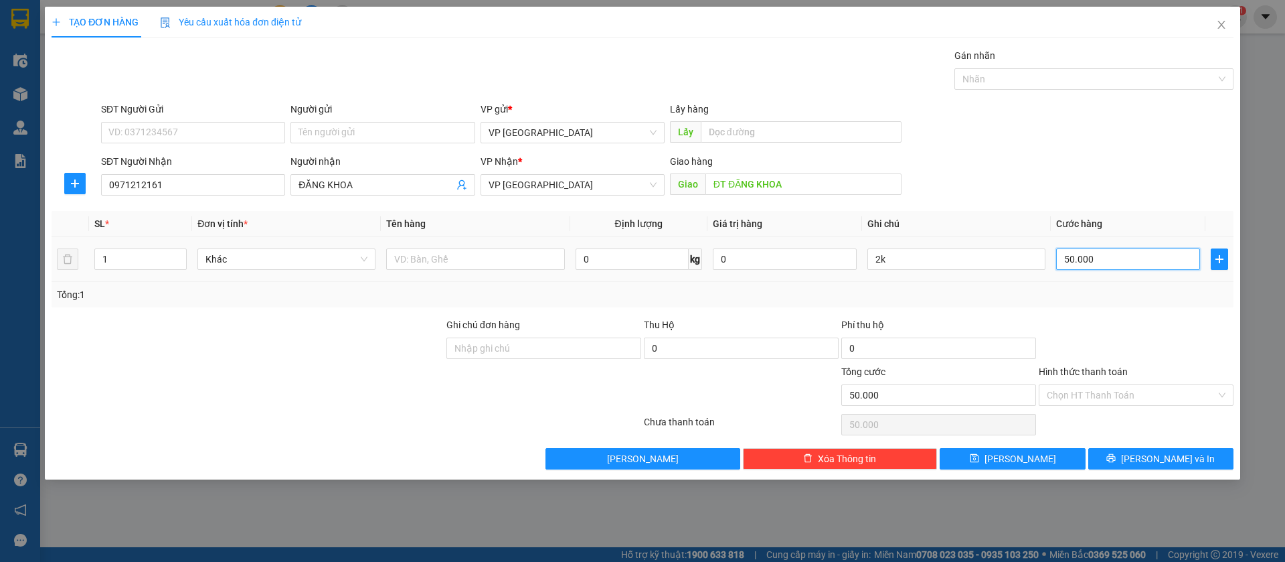
type input "1"
type input "10"
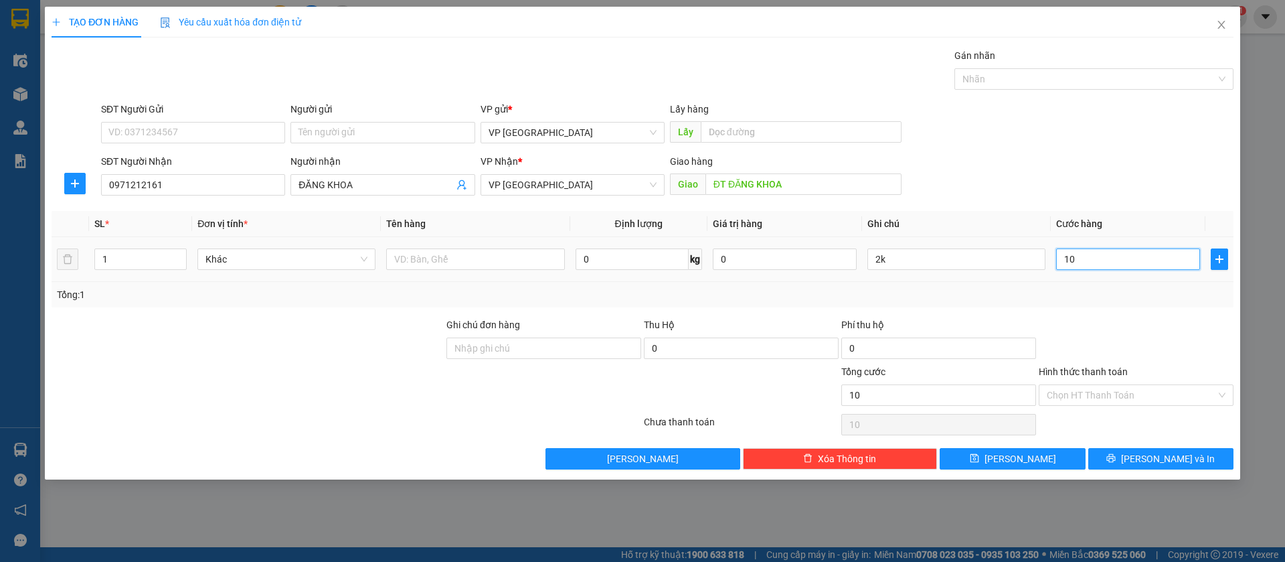
type input "100"
type input "1.000"
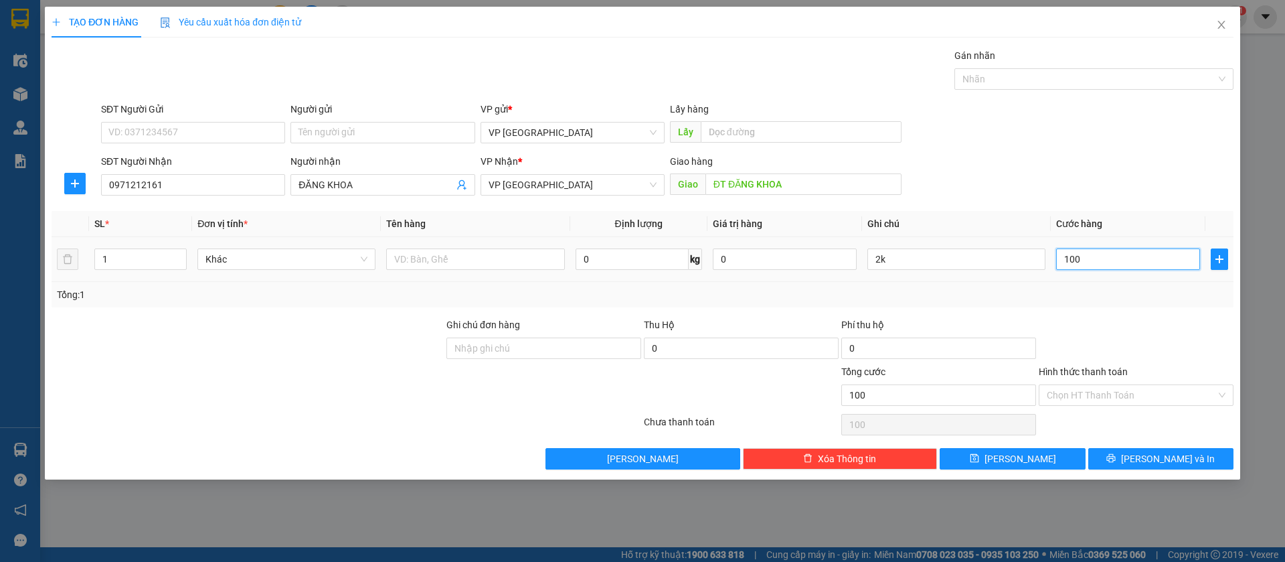
type input "1.000"
type input "10.000"
type input "100.000"
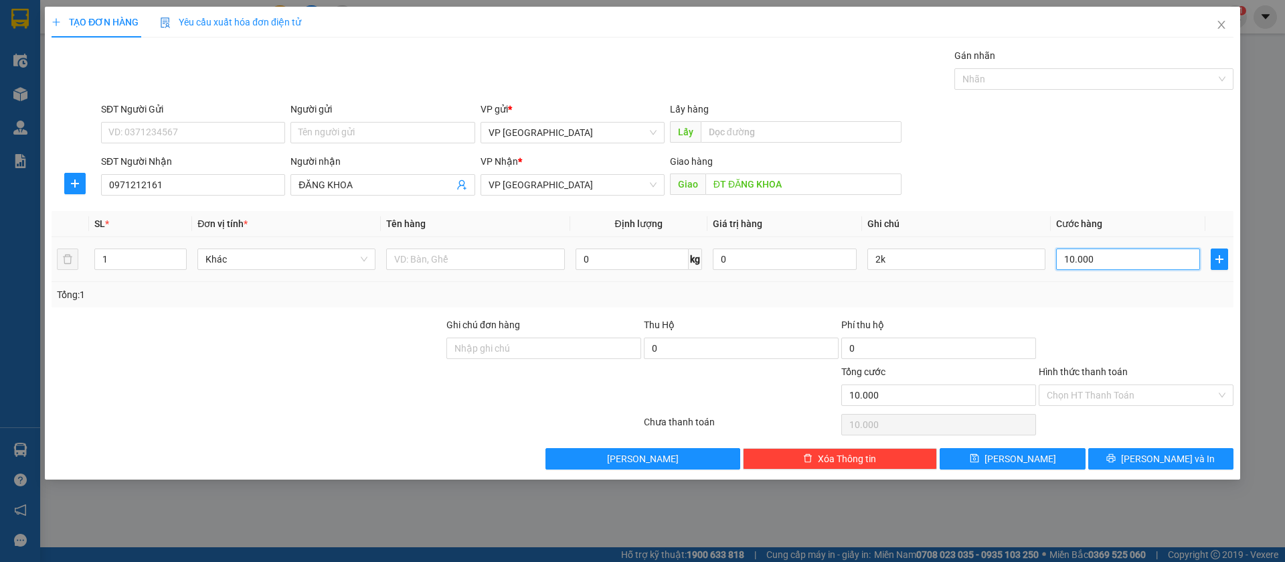
type input "100.000"
click at [1039, 457] on button "[PERSON_NAME]" at bounding box center [1012, 458] width 145 height 21
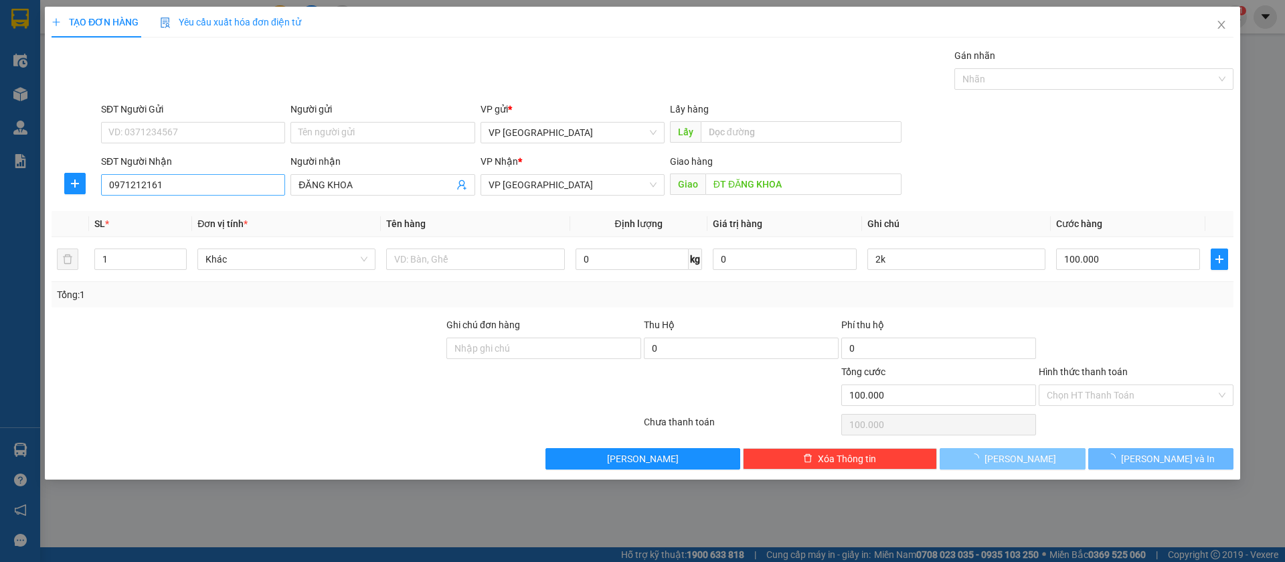
type input "0"
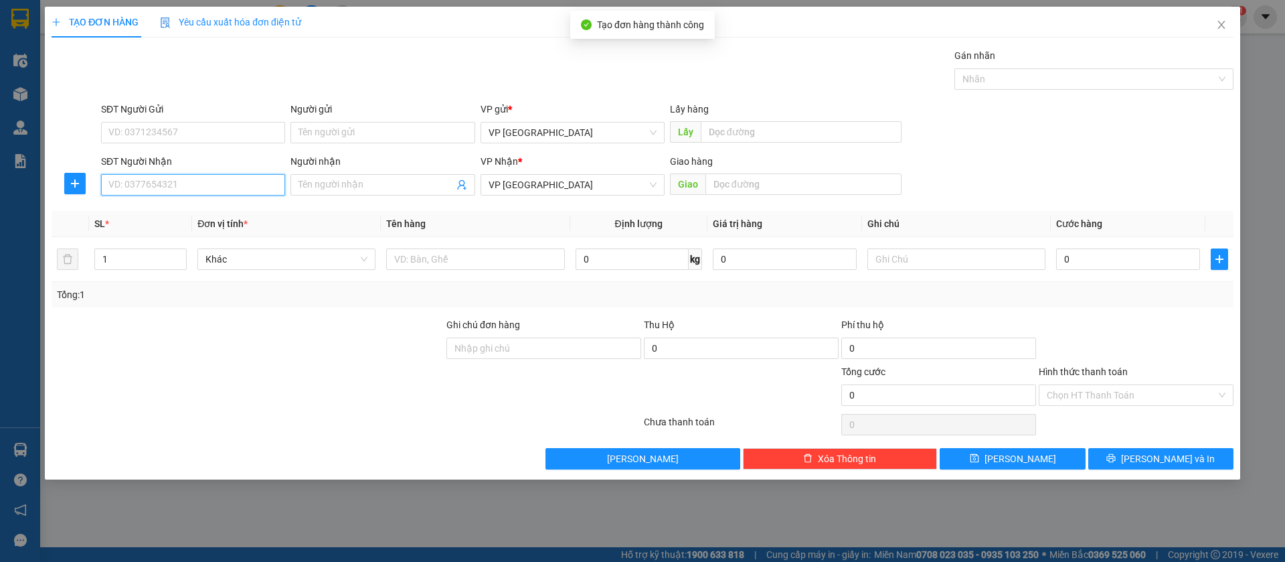
click at [228, 178] on input "SĐT Người Nhận" at bounding box center [193, 184] width 184 height 21
click at [210, 204] on div "0975380083" at bounding box center [193, 211] width 168 height 15
type input "0975380083"
type input "[PERSON_NAME]"
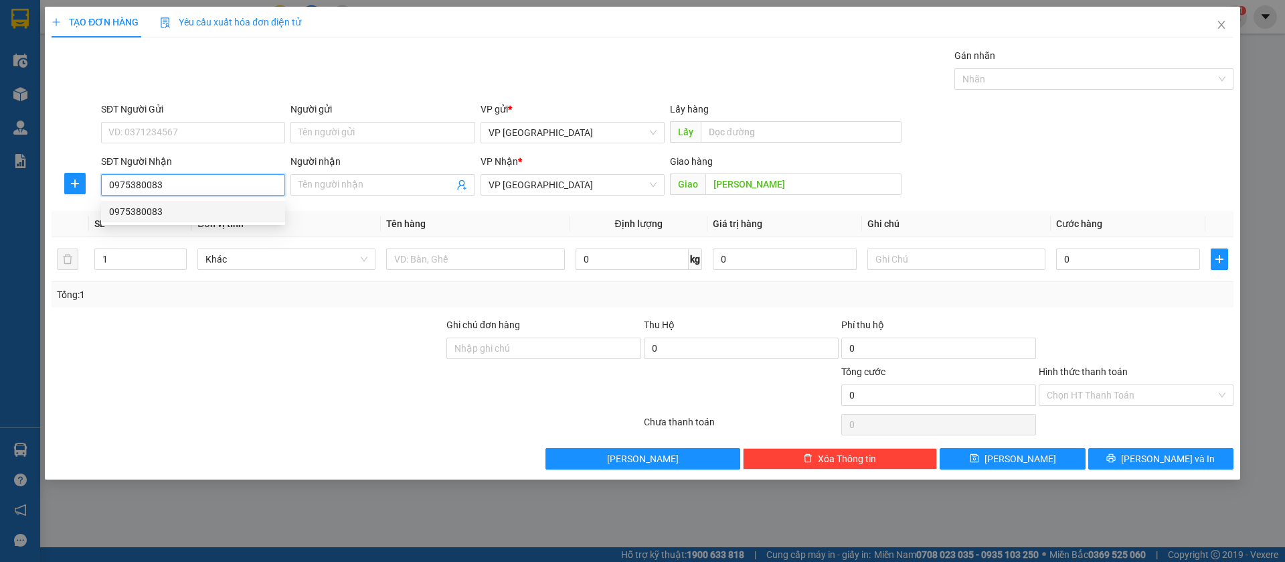
type input "30.000"
type input "0975380083"
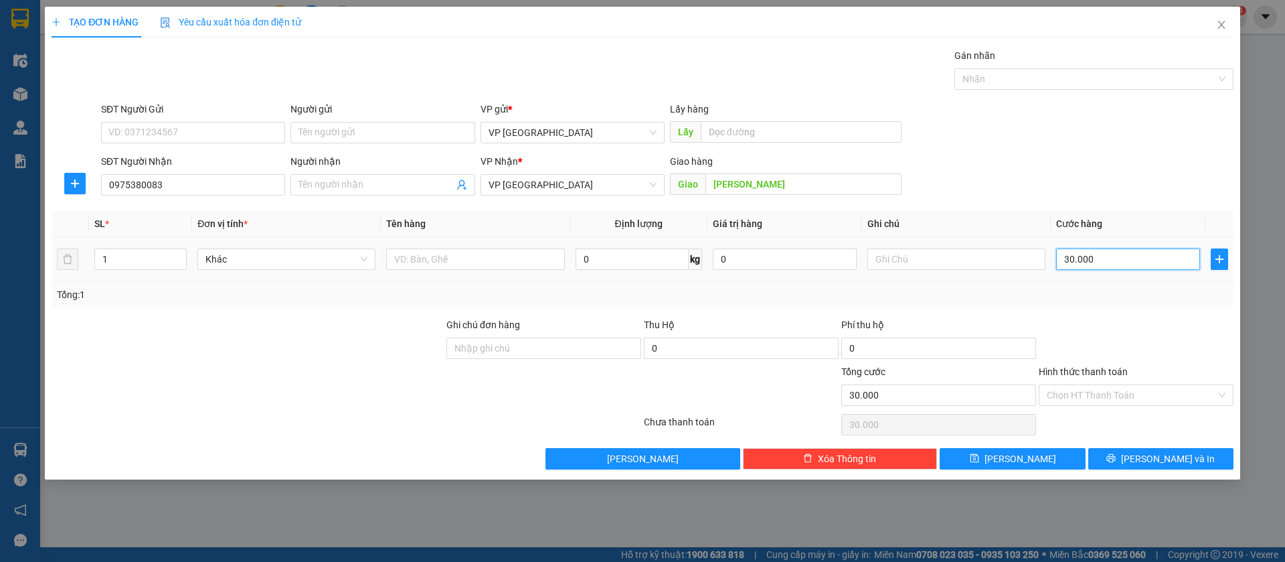
click at [1082, 251] on input "30.000" at bounding box center [1128, 258] width 144 height 21
type input "4"
type input "40"
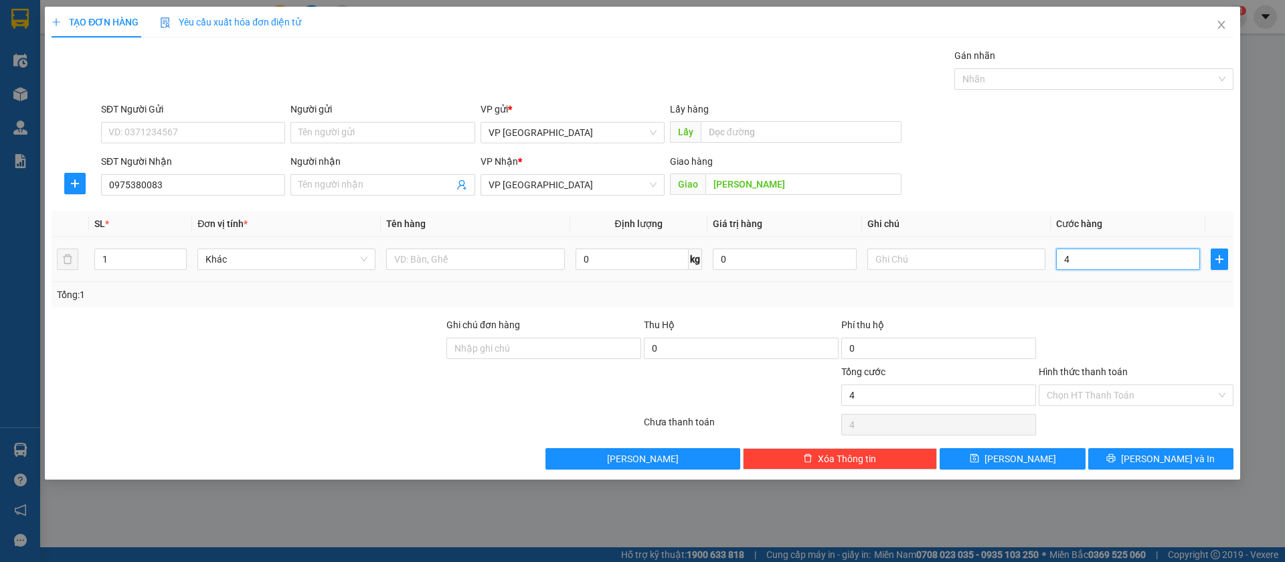
type input "40"
type input "400"
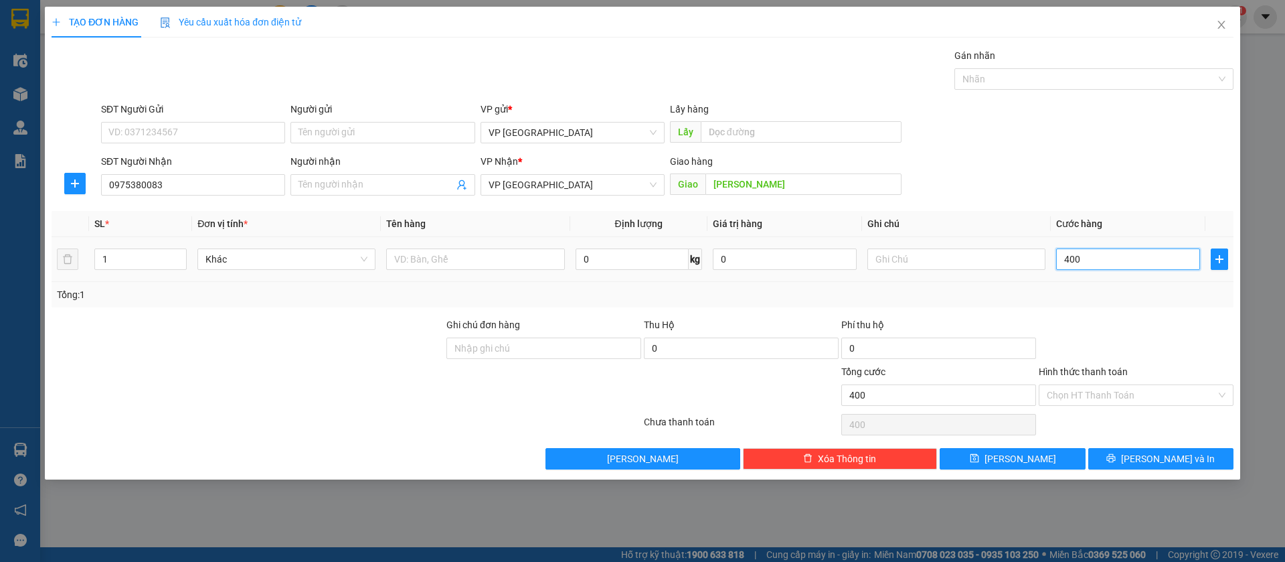
type input "4.000"
type input "40.000"
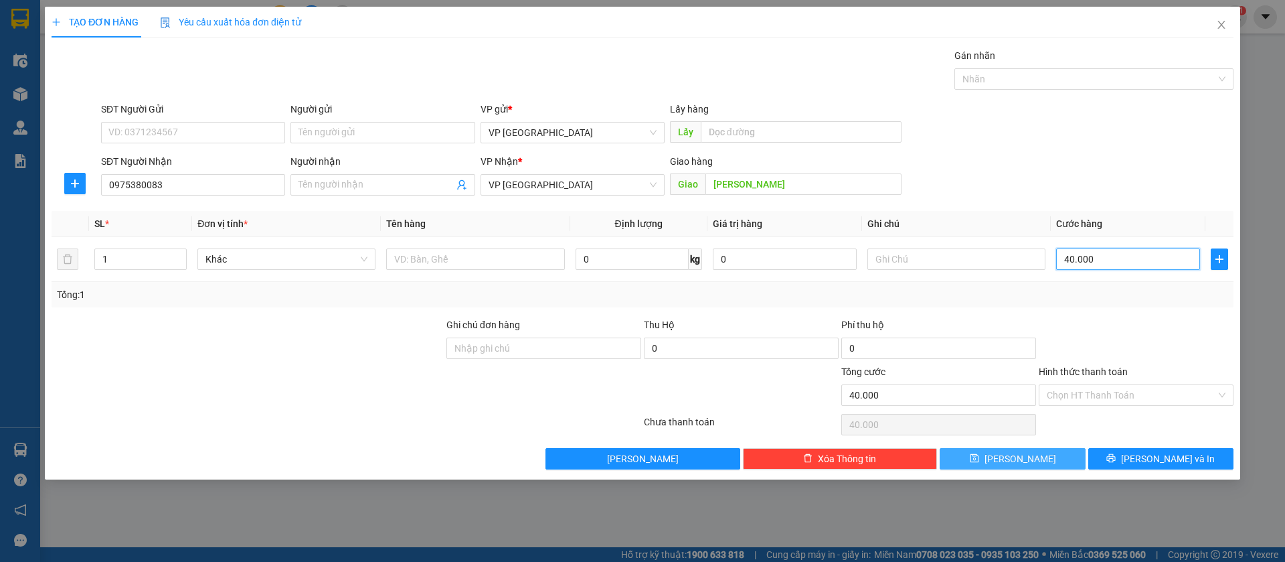
type input "40.000"
click at [1047, 454] on button "[PERSON_NAME]" at bounding box center [1012, 458] width 145 height 21
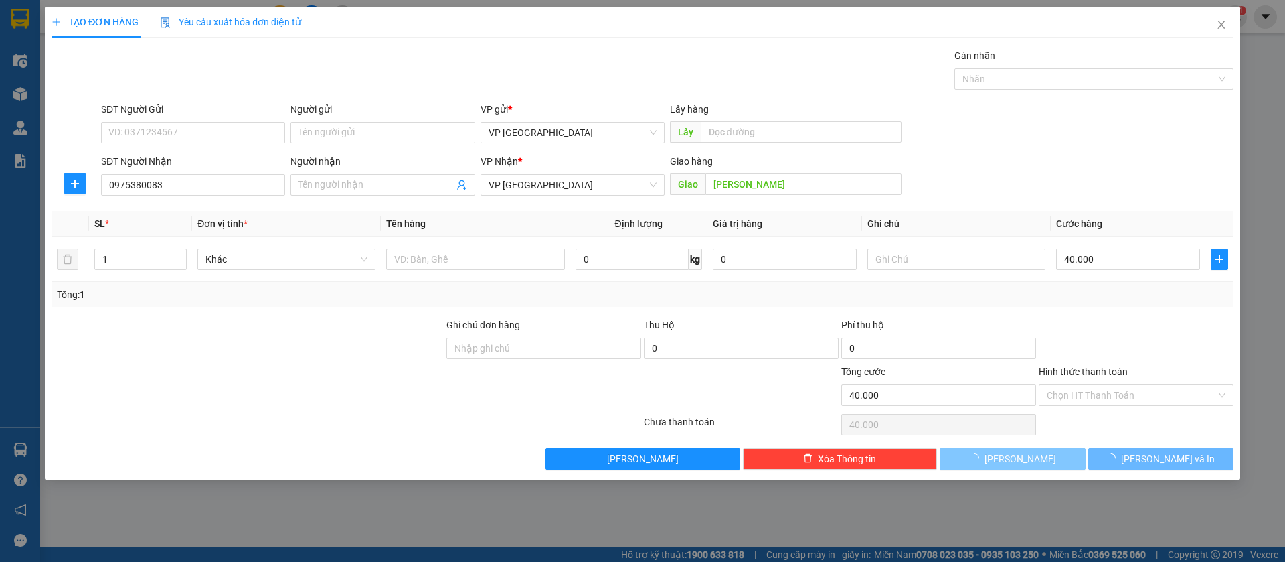
type input "0"
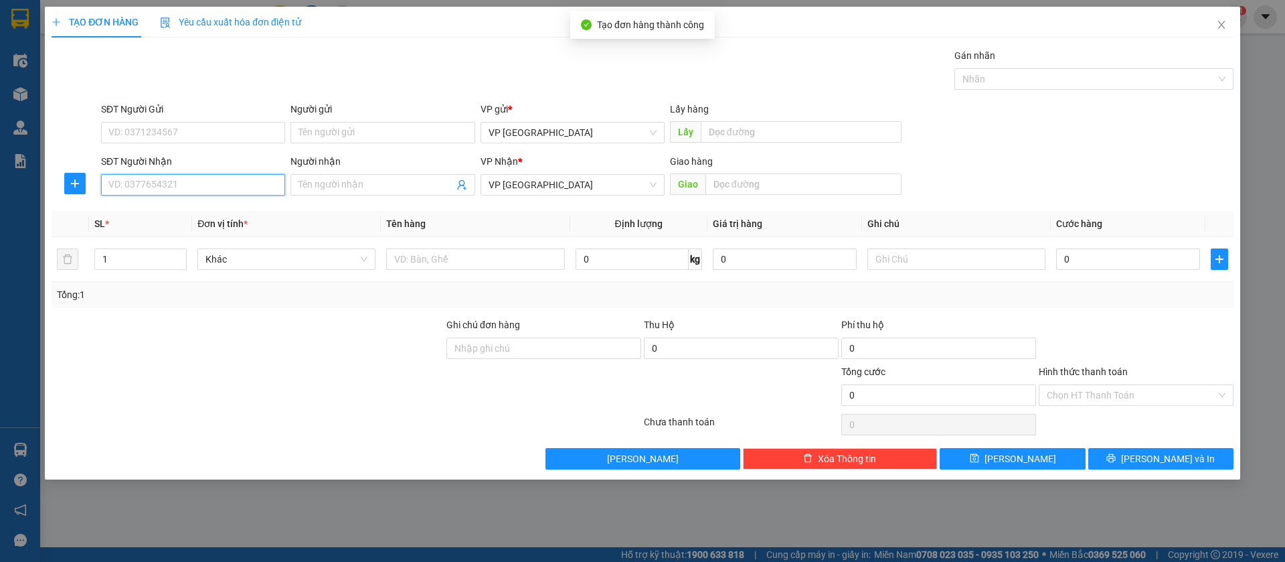
click at [235, 184] on input "SĐT Người Nhận" at bounding box center [193, 184] width 184 height 21
type input "0971020777"
click at [231, 214] on div "0971020777" at bounding box center [193, 211] width 168 height 15
type input "Bàu Bàng"
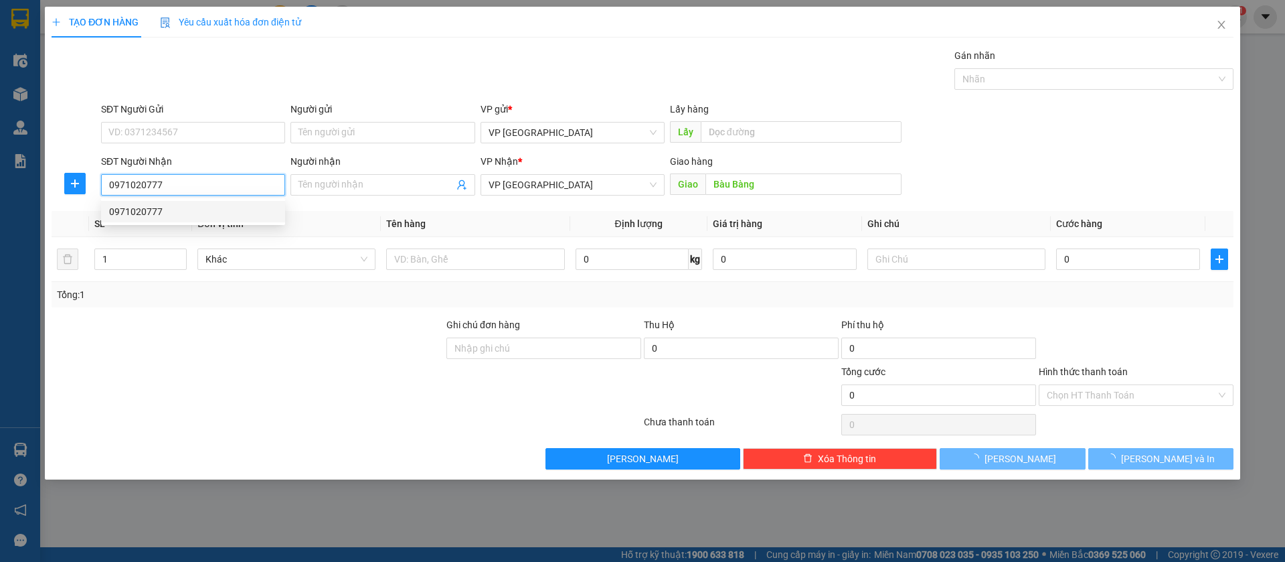
type input "40.000"
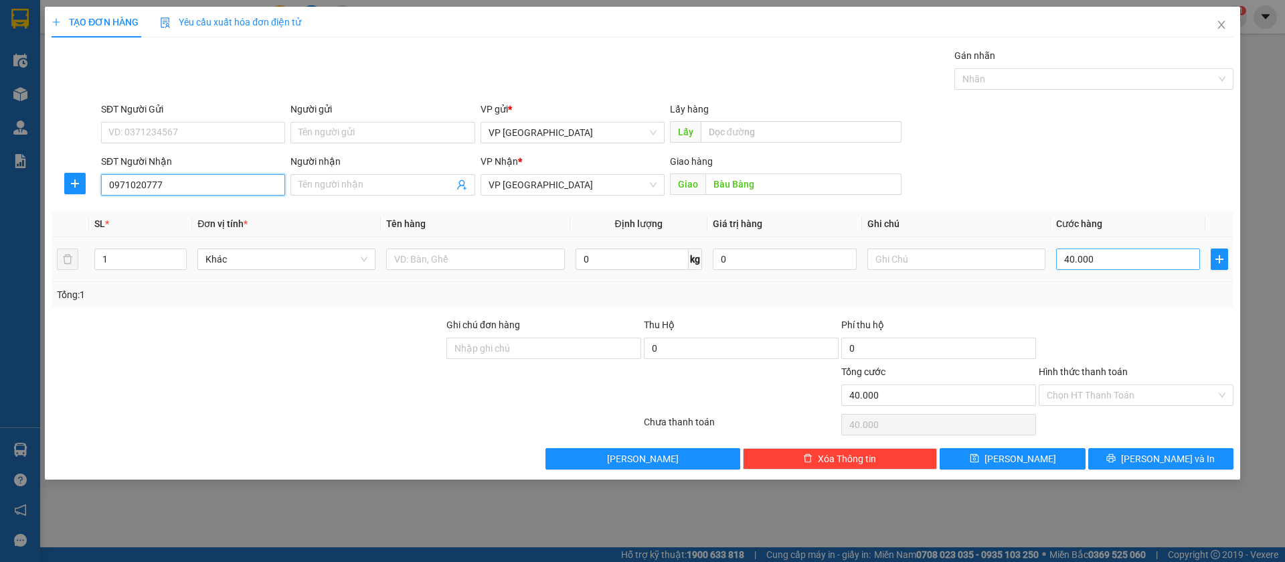
type input "0971020777"
click at [1117, 253] on input "40.000" at bounding box center [1128, 258] width 144 height 21
type input "5"
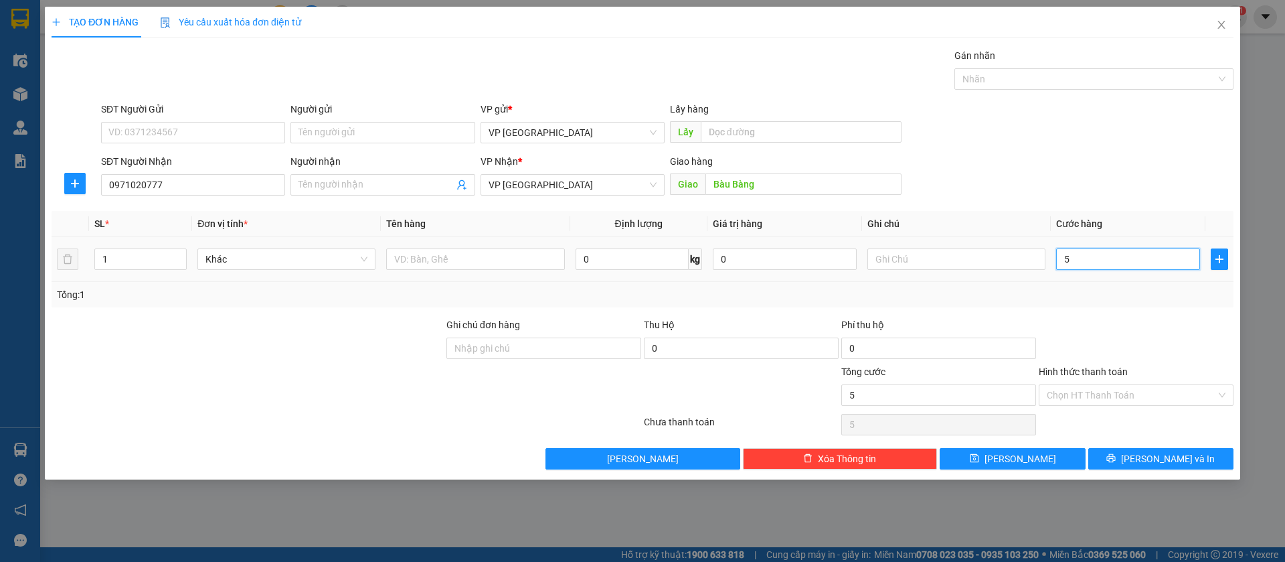
type input "50"
type input "500"
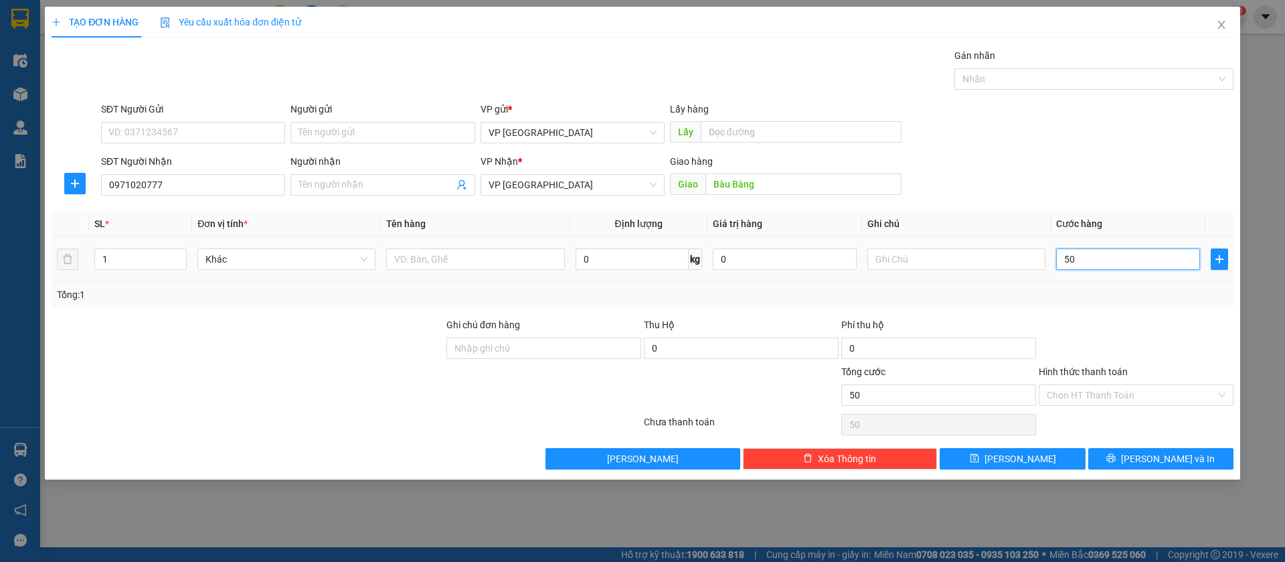
type input "500"
type input "5.000"
type input "50.000"
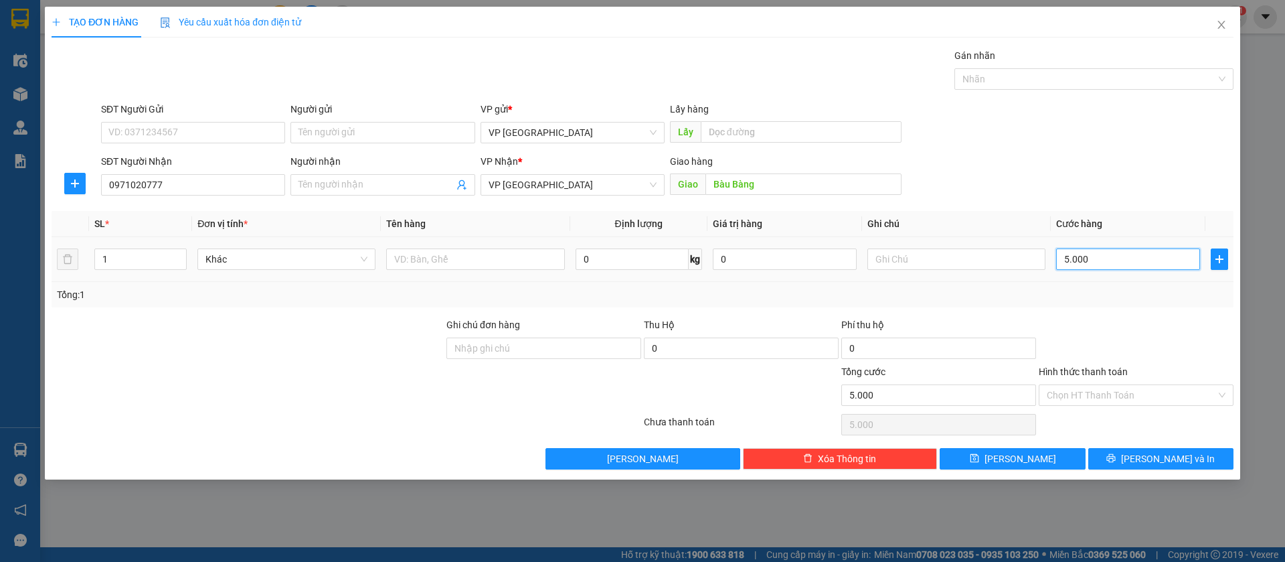
type input "50.000"
type input "500.000"
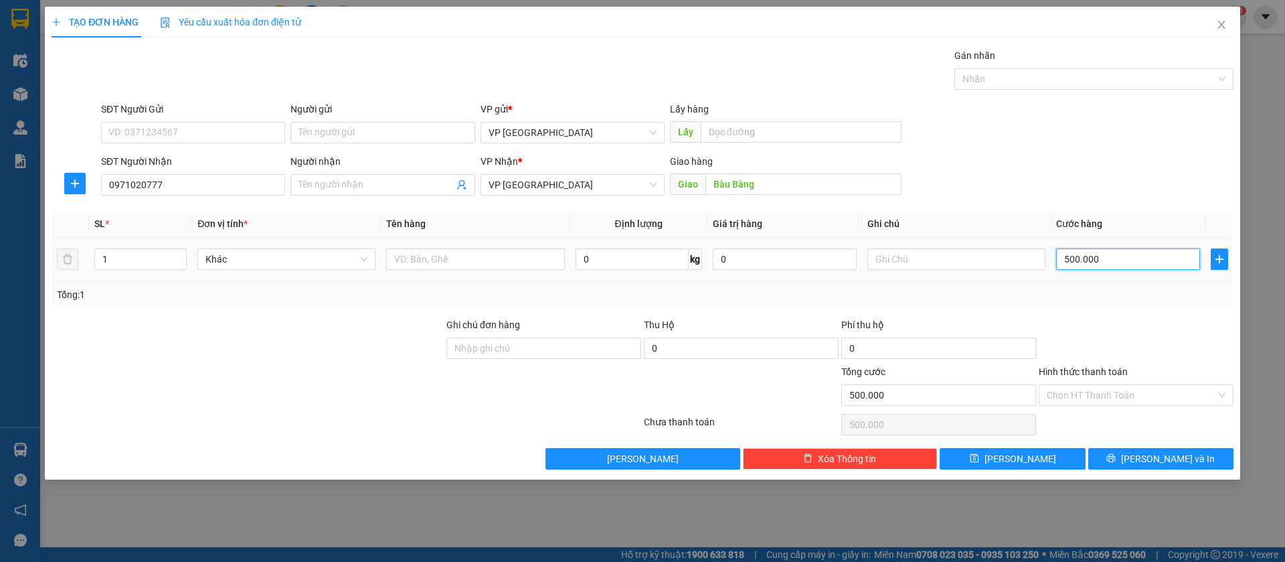
type input "50.000"
click at [1035, 455] on button "[PERSON_NAME]" at bounding box center [1012, 458] width 145 height 21
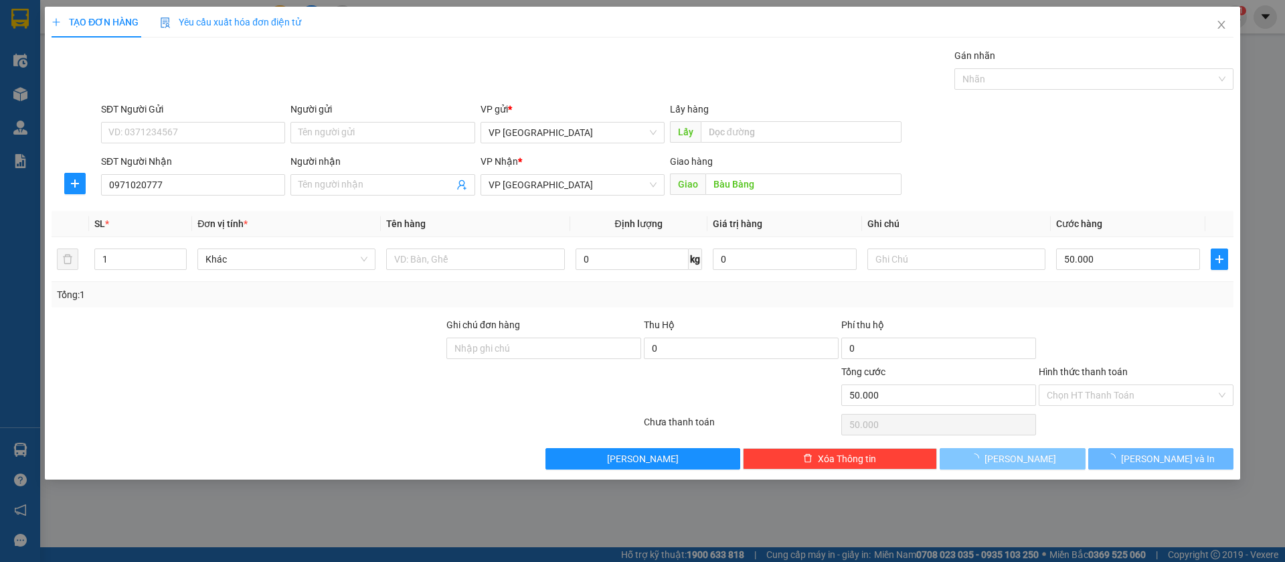
type input "0"
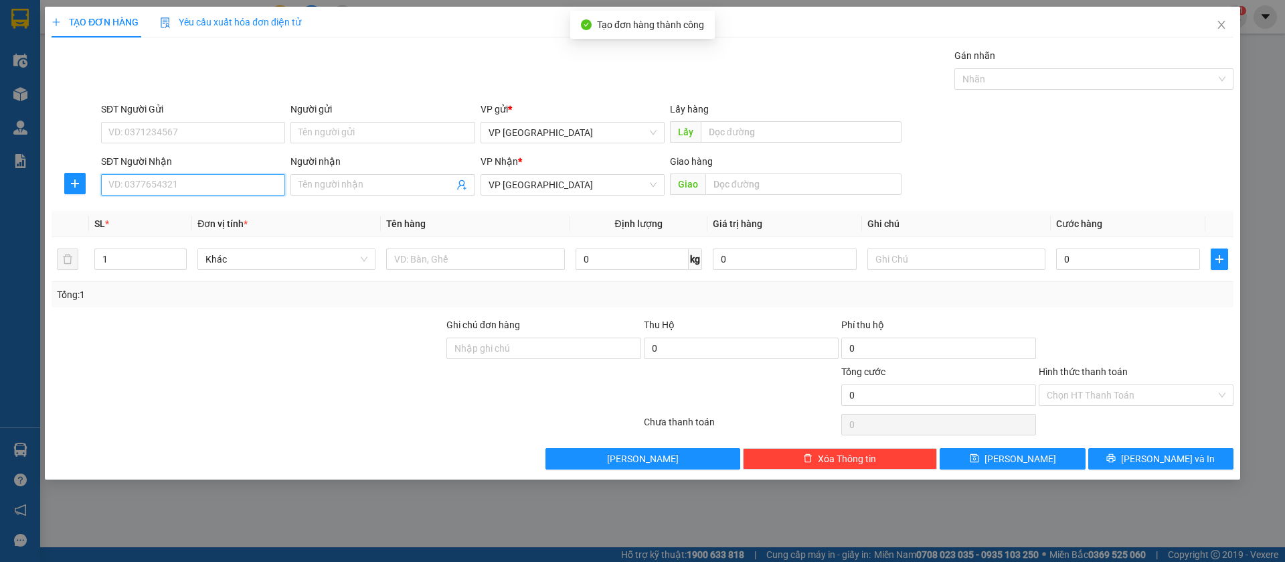
click at [212, 181] on input "SĐT Người Nhận" at bounding box center [193, 184] width 184 height 21
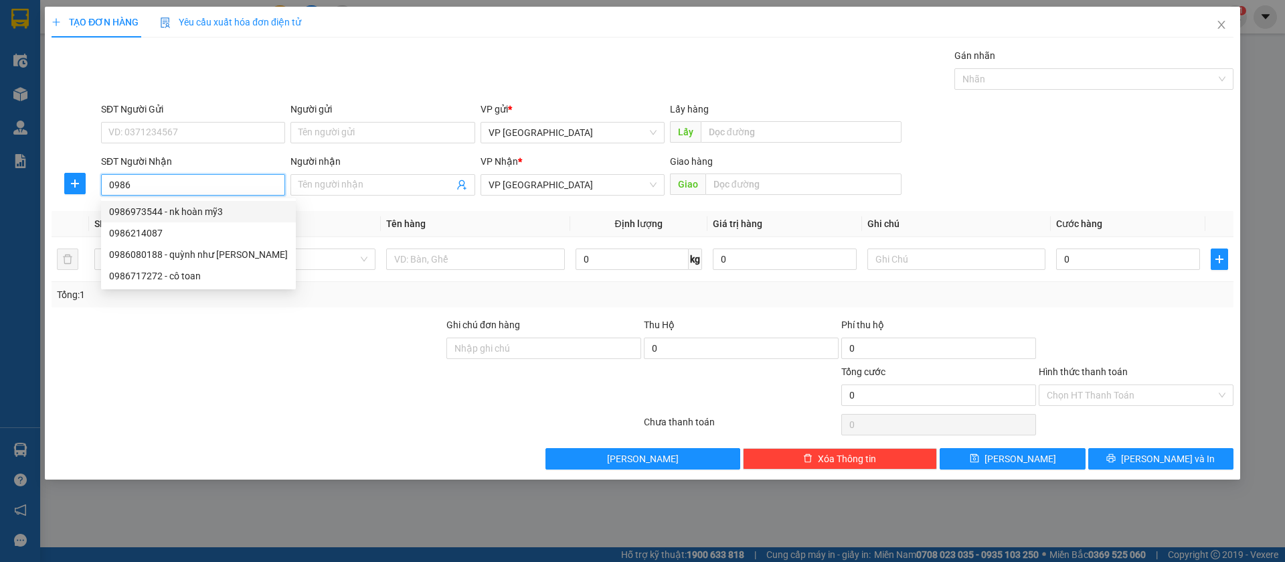
click at [234, 187] on input "0986" at bounding box center [193, 184] width 184 height 21
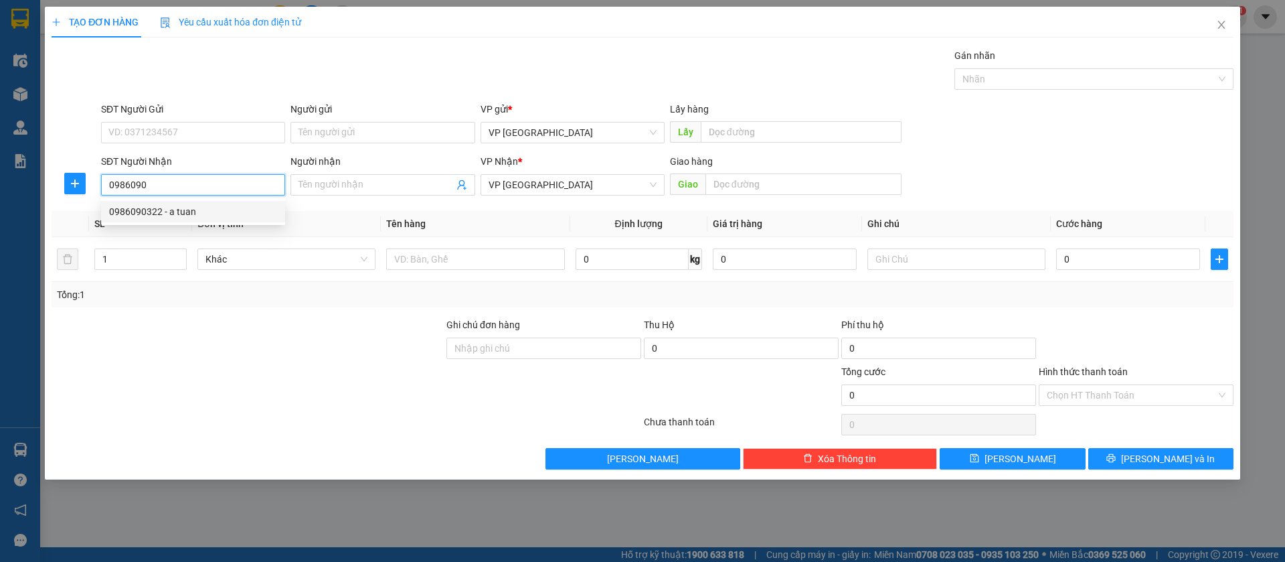
click at [242, 214] on div "0986090322 - a tuan" at bounding box center [193, 211] width 168 height 15
type input "0986090322"
type input "a tuan"
type input "n3 loc thái minh nhật"
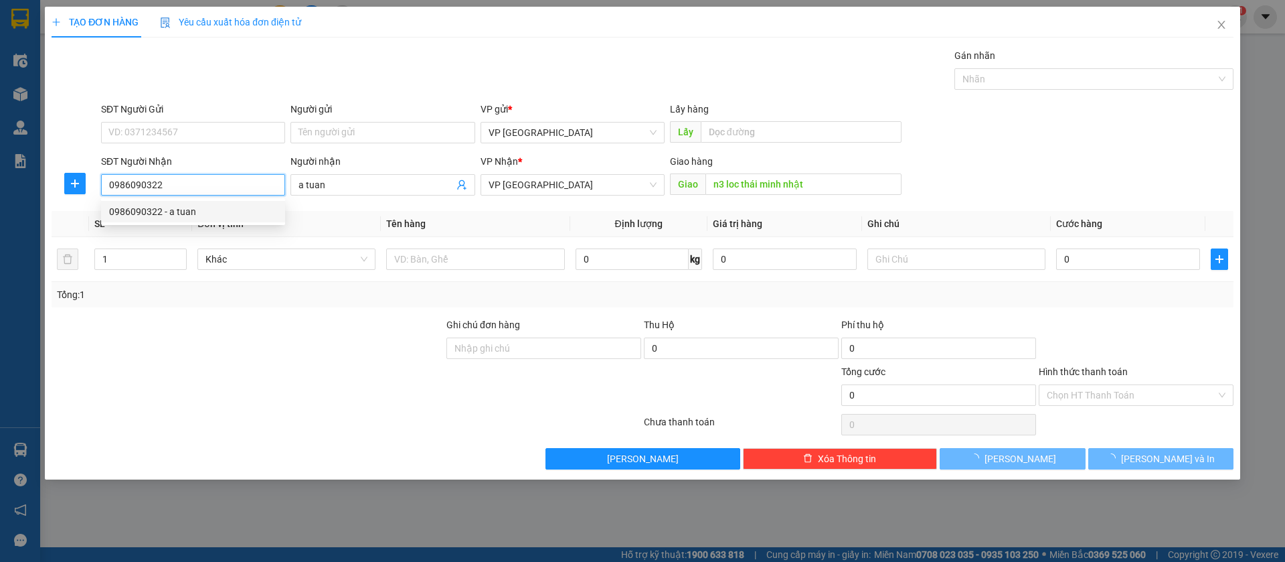
type input "30.000"
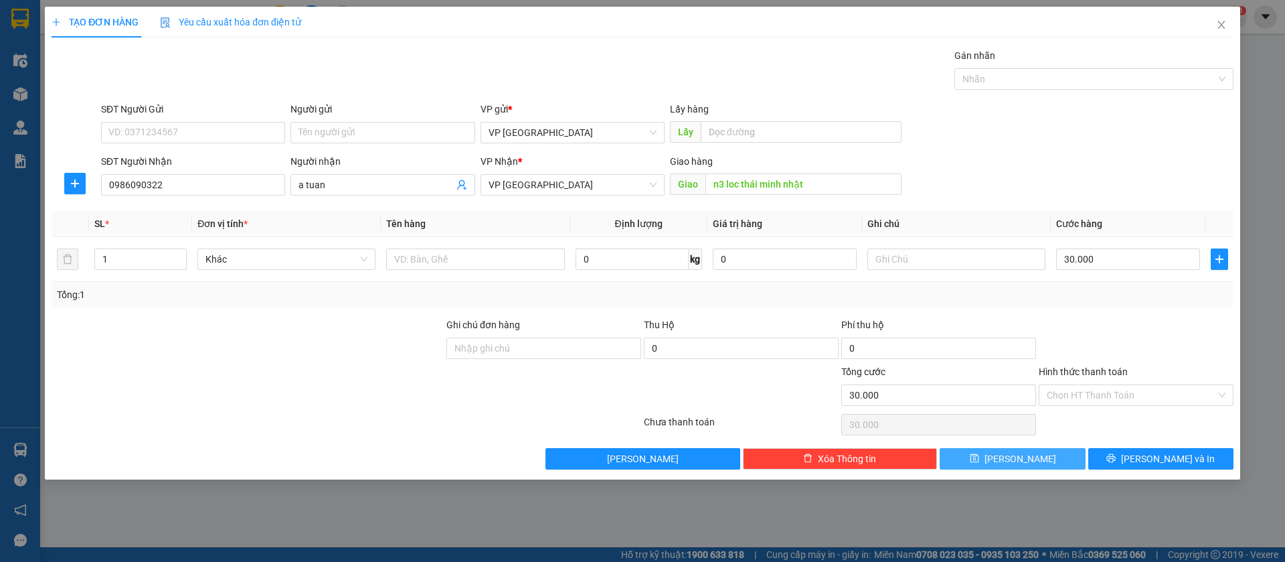
click at [1060, 456] on button "[PERSON_NAME]" at bounding box center [1012, 458] width 145 height 21
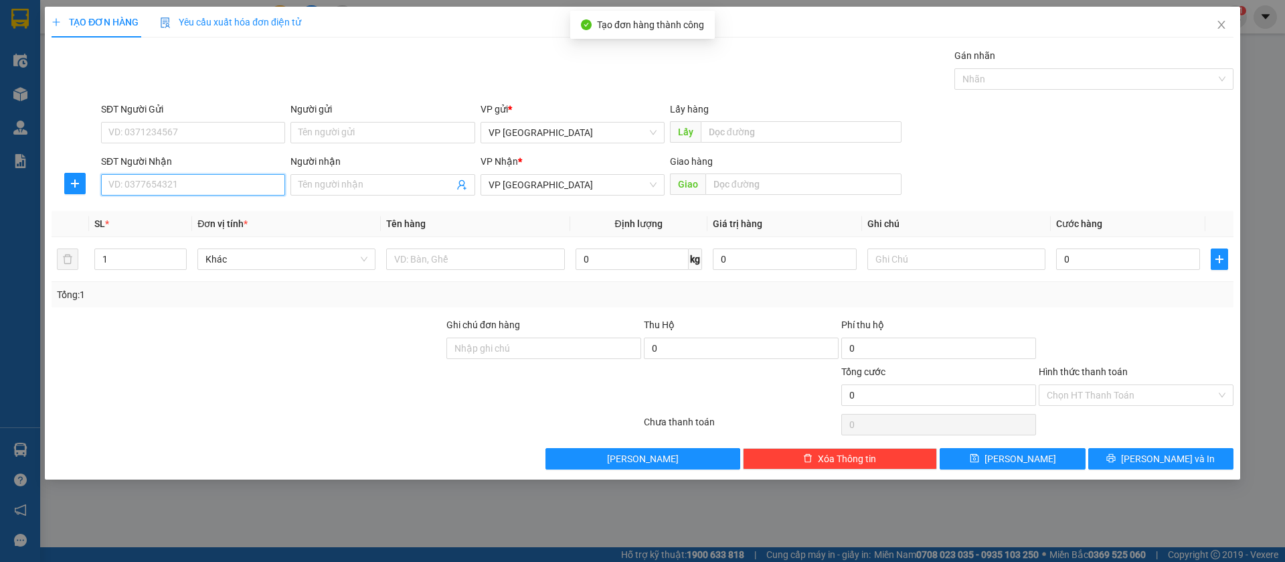
click at [188, 179] on input "SĐT Người Nhận" at bounding box center [193, 184] width 184 height 21
click at [1222, 25] on icon "close" at bounding box center [1221, 25] width 7 height 8
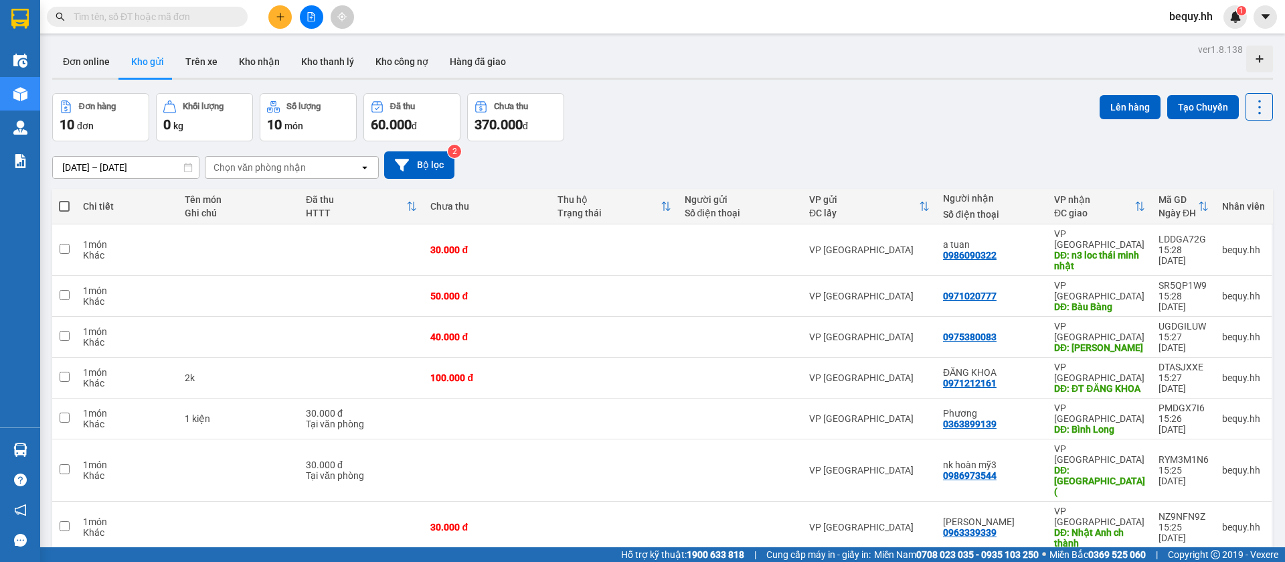
click at [69, 205] on span at bounding box center [64, 206] width 11 height 11
click at [64, 199] on input "checkbox" at bounding box center [64, 199] width 0 height 0
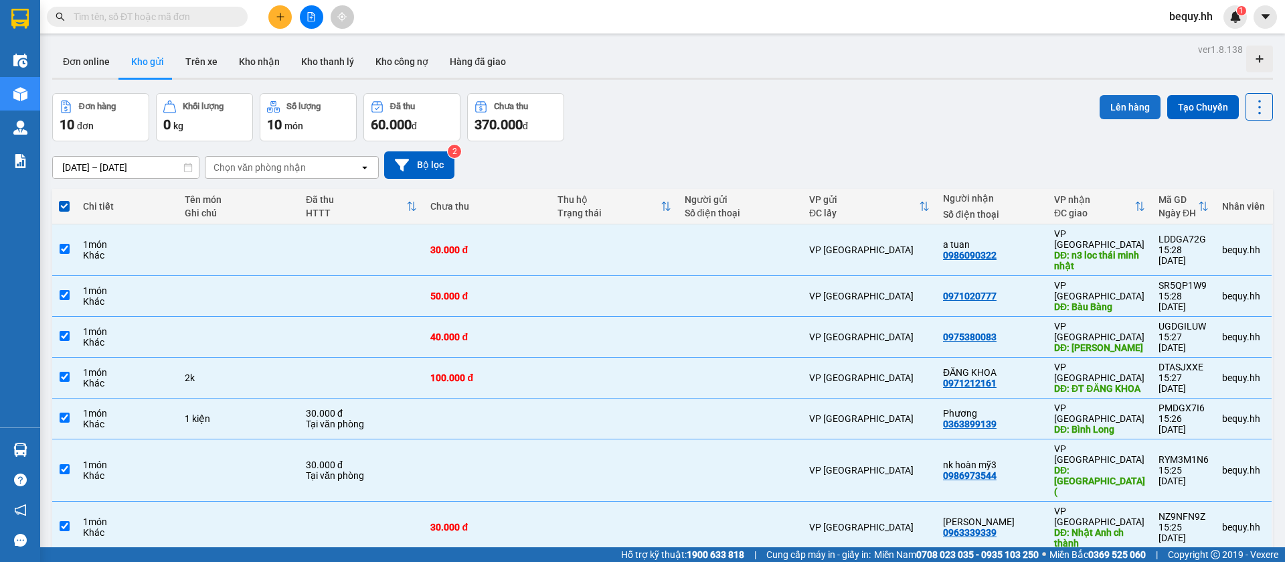
click at [1129, 106] on button "Lên hàng" at bounding box center [1130, 107] width 61 height 24
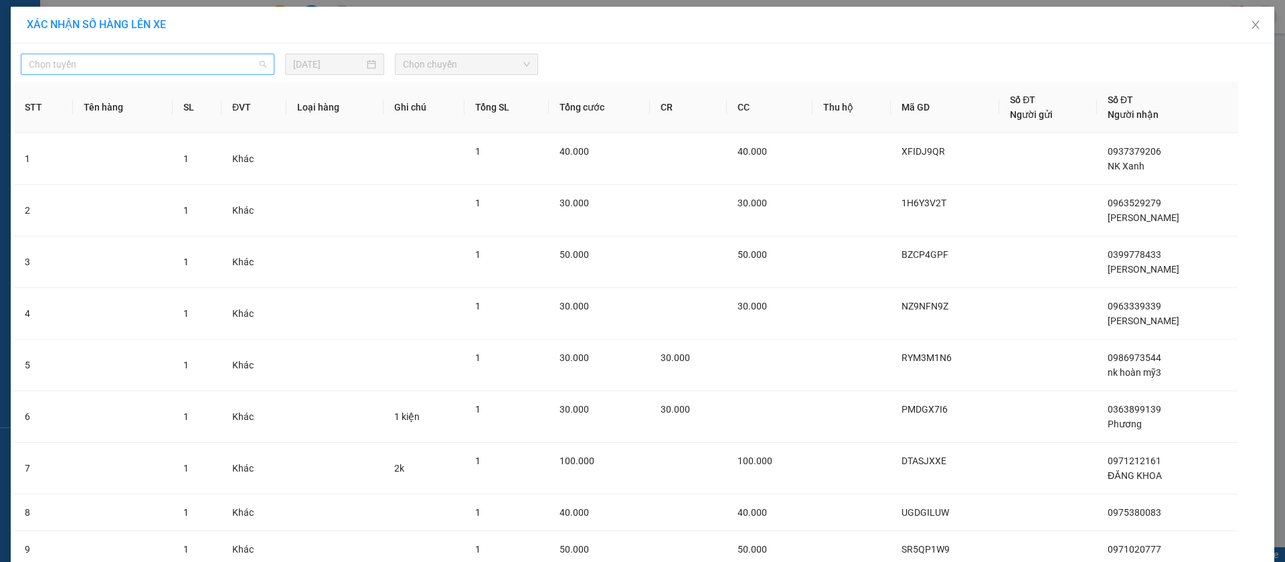
click at [231, 58] on span "Chọn tuyến" at bounding box center [148, 64] width 238 height 20
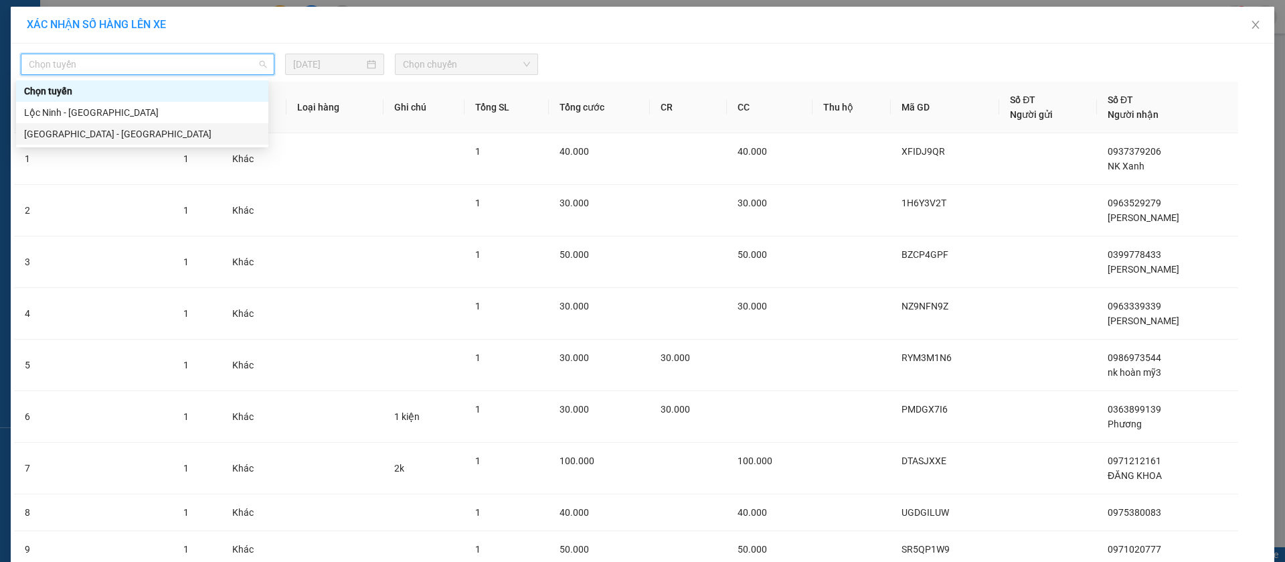
click at [103, 129] on div "[GEOGRAPHIC_DATA] - [GEOGRAPHIC_DATA]" at bounding box center [142, 134] width 236 height 15
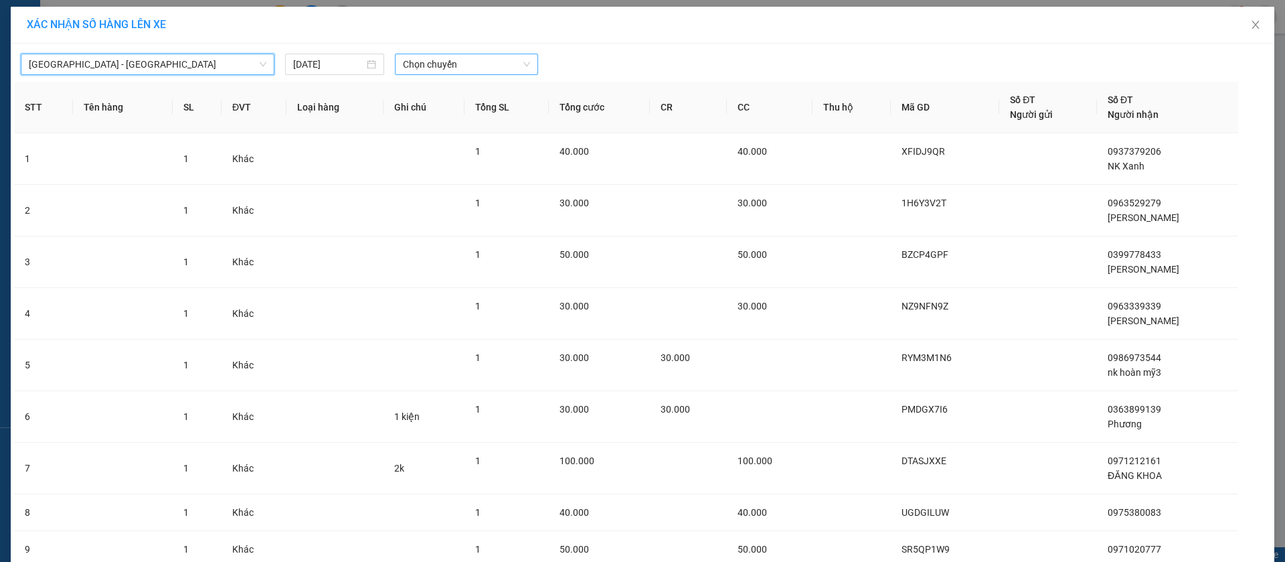
click at [479, 62] on span "Chọn chuyến" at bounding box center [466, 64] width 127 height 20
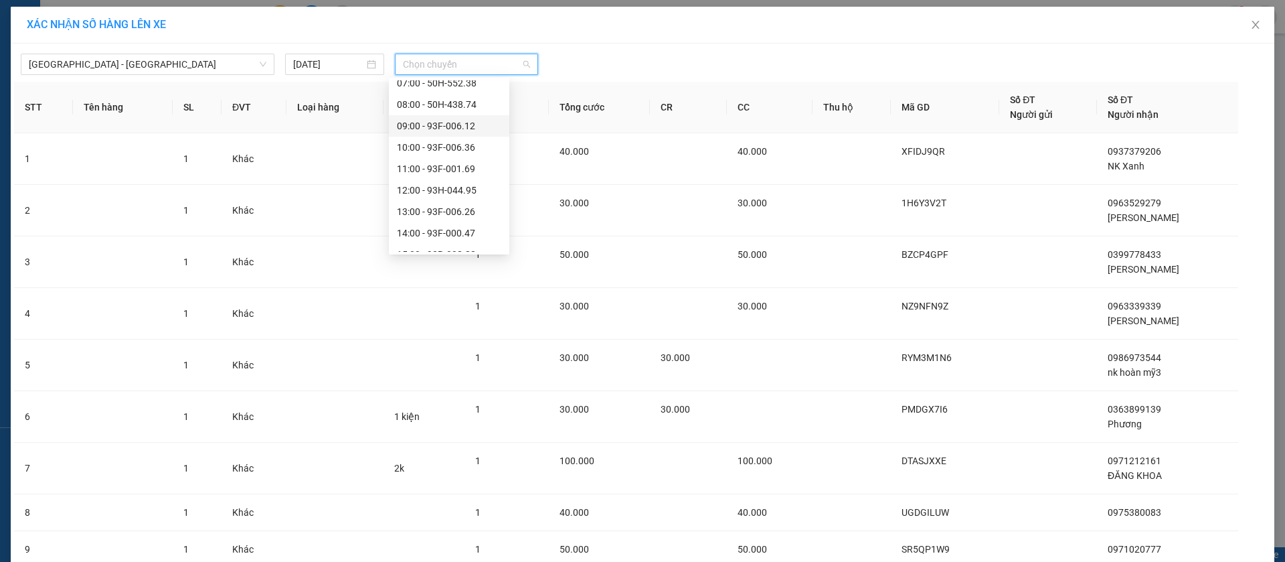
scroll to position [100, 0]
click at [438, 228] on div "15:00 - 93B-008.88" at bounding box center [449, 226] width 104 height 15
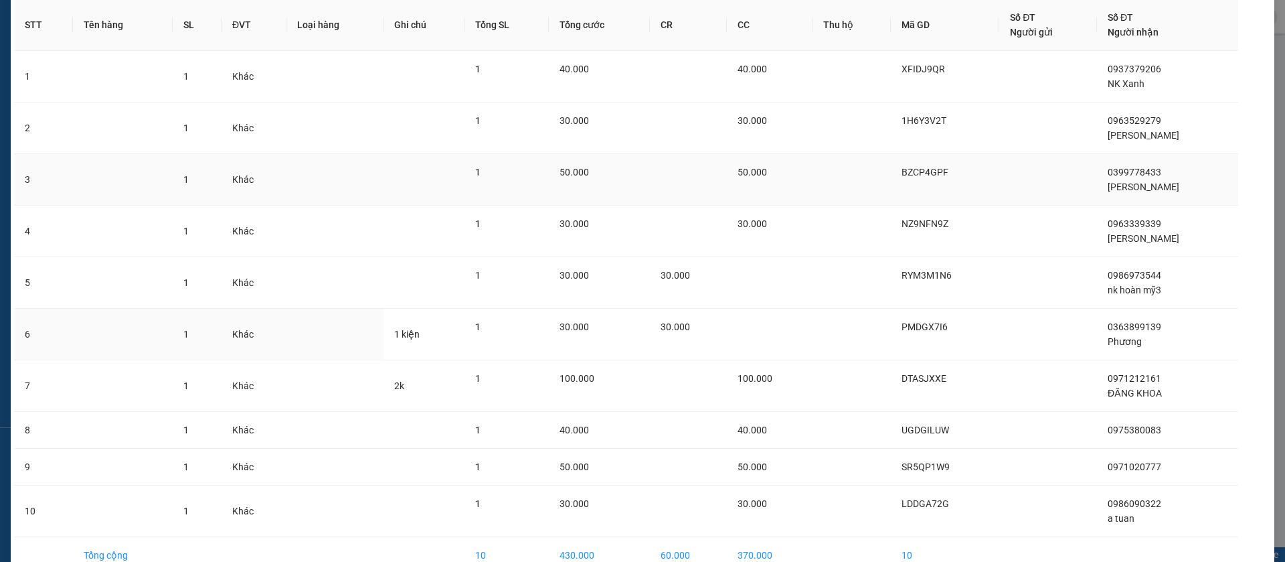
scroll to position [0, 0]
